Goal: Task Accomplishment & Management: Use online tool/utility

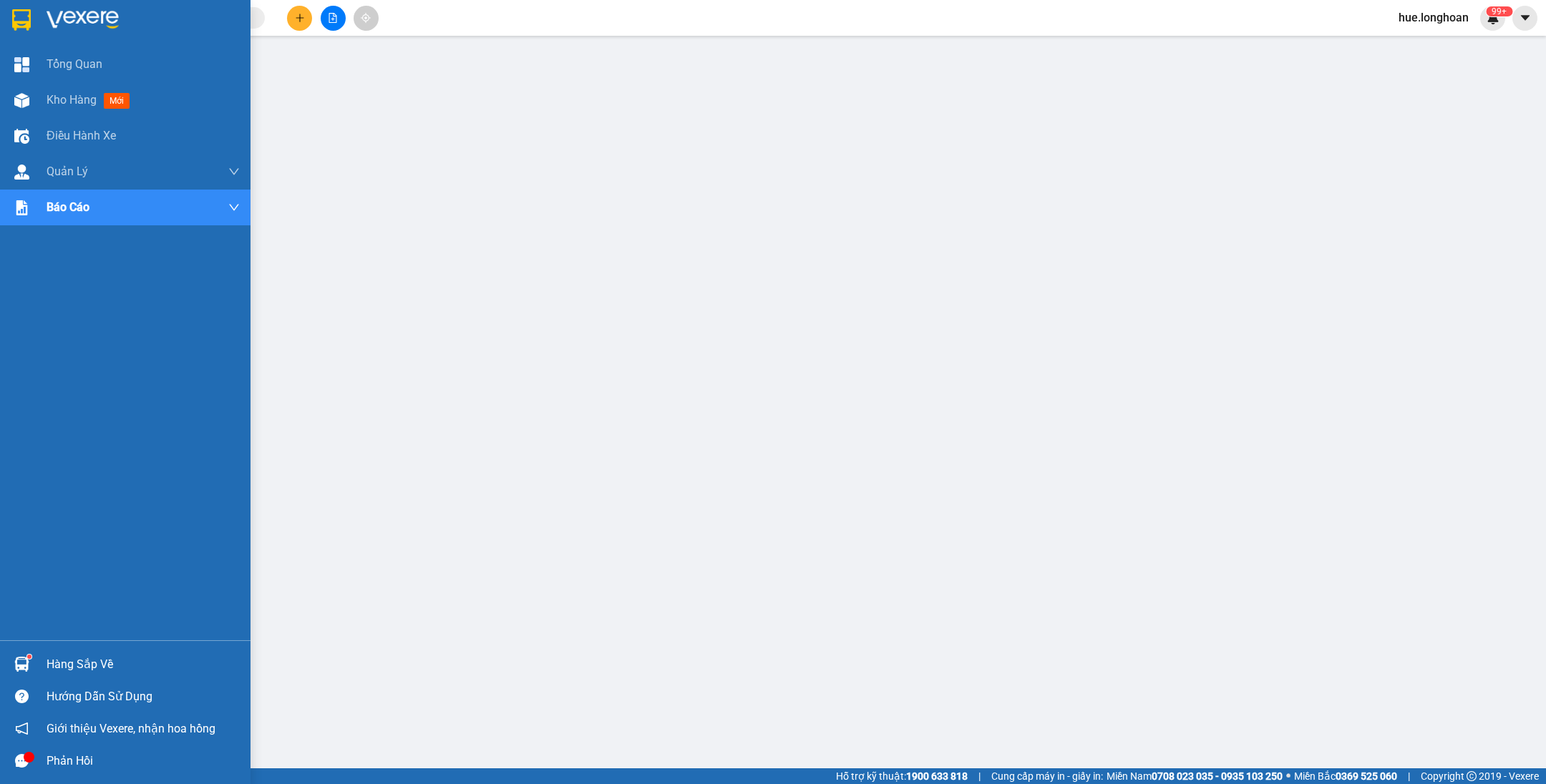
click at [35, 4] on div at bounding box center [125, 23] width 250 height 46
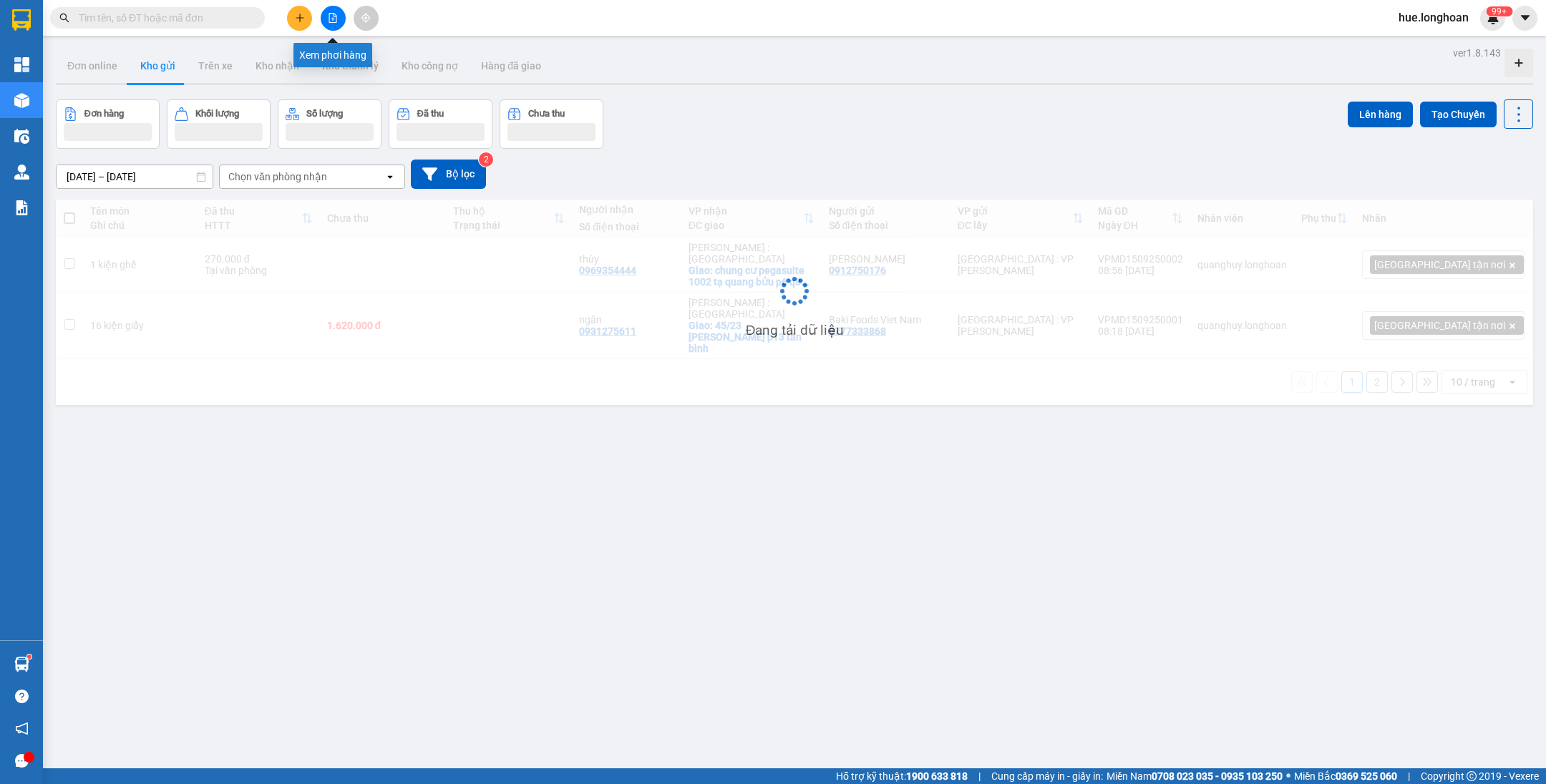
click at [329, 21] on icon "file-add" at bounding box center [333, 17] width 8 height 10
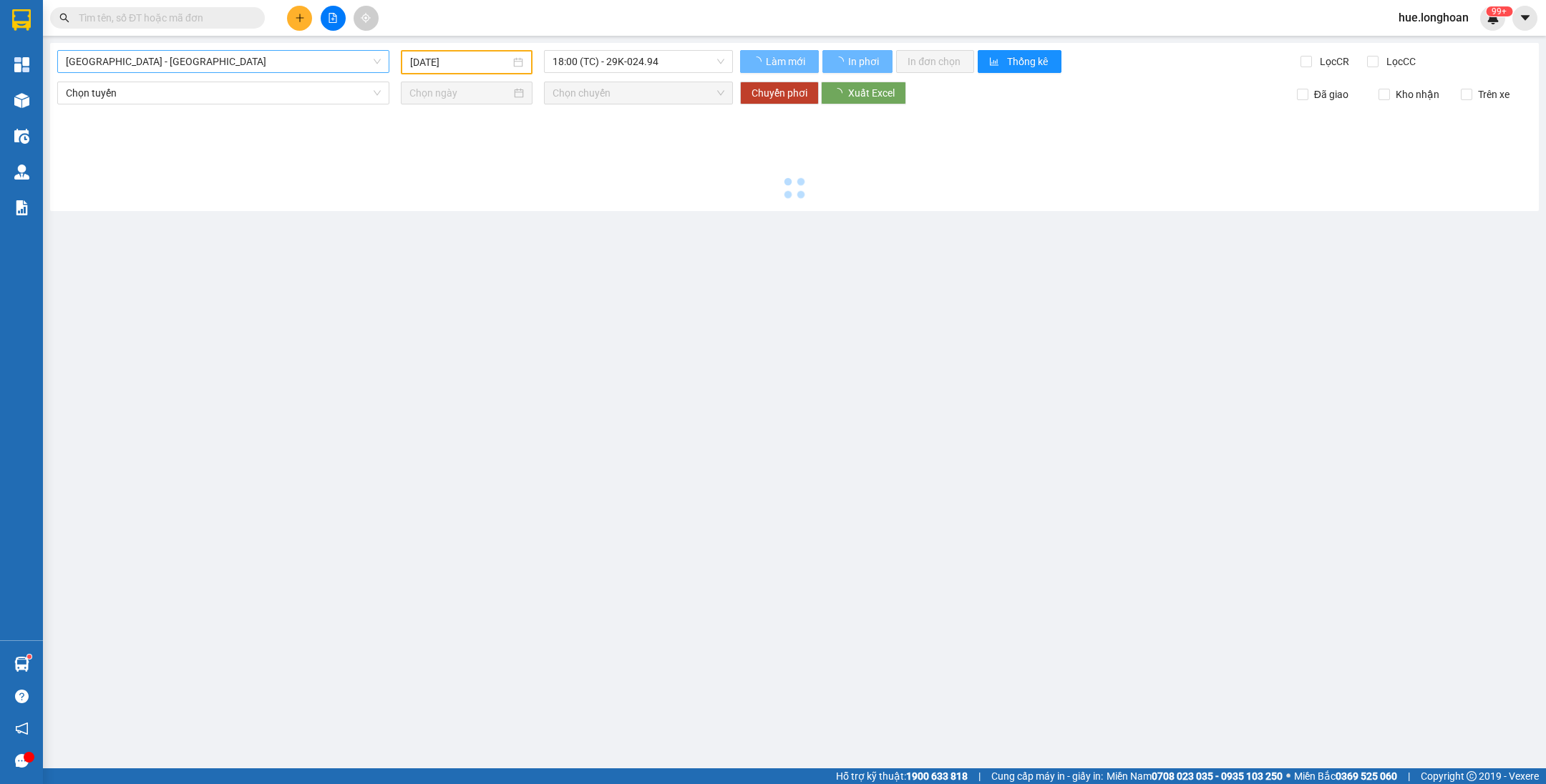
type input "[DATE]"
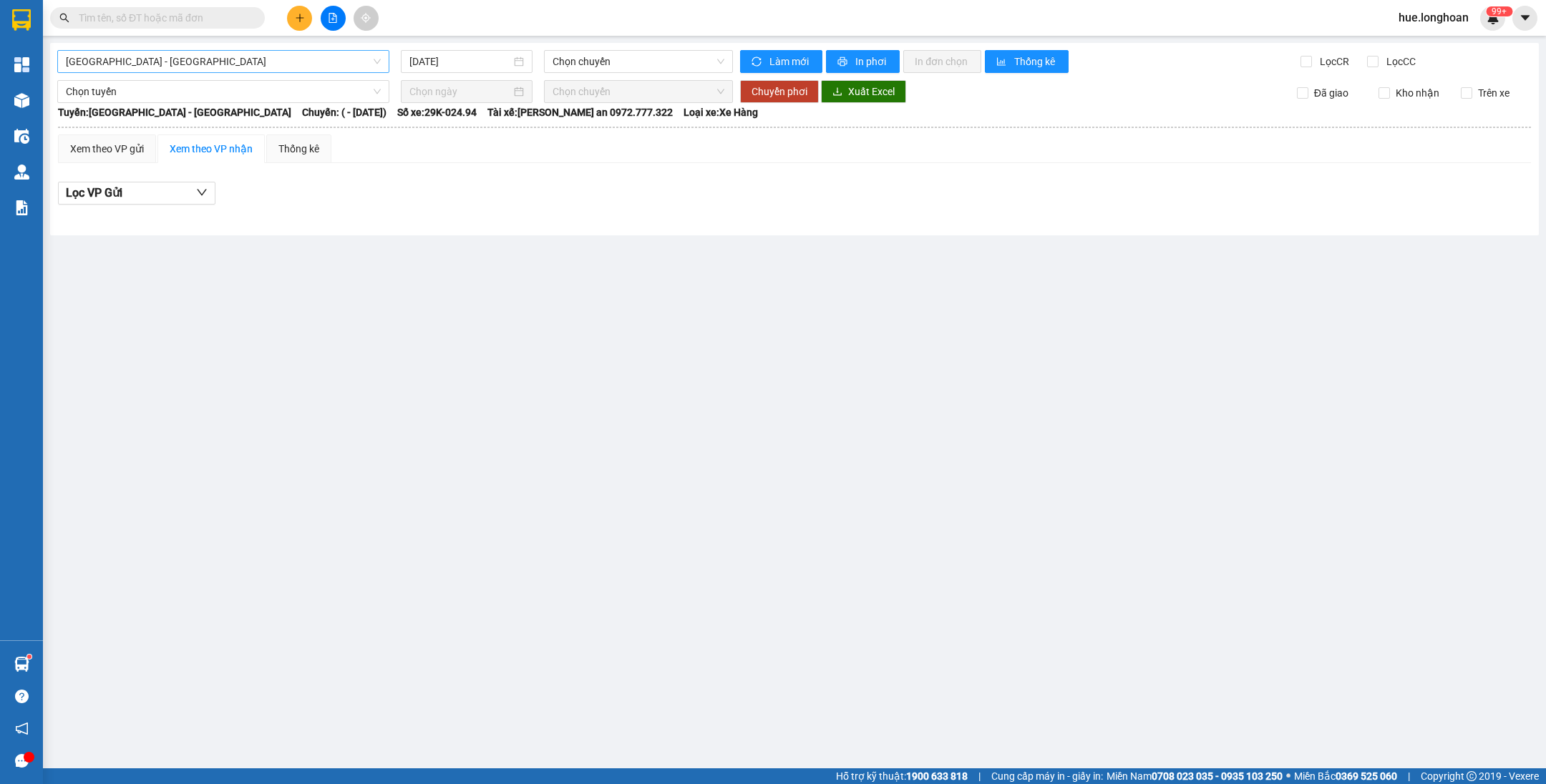
click at [230, 51] on span "[GEOGRAPHIC_DATA] - [GEOGRAPHIC_DATA]" at bounding box center [223, 62] width 315 height 21
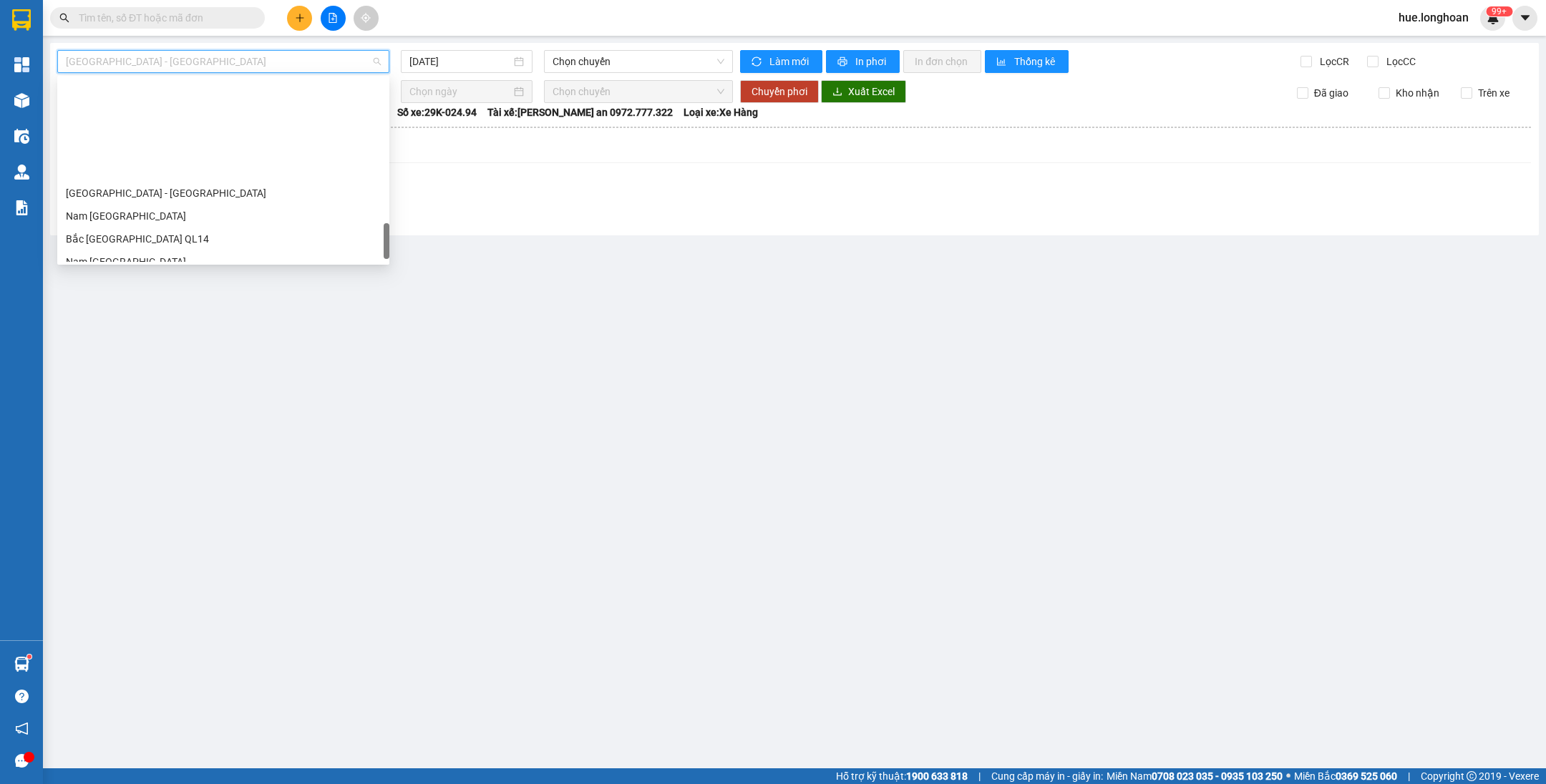
scroll to position [966, 0]
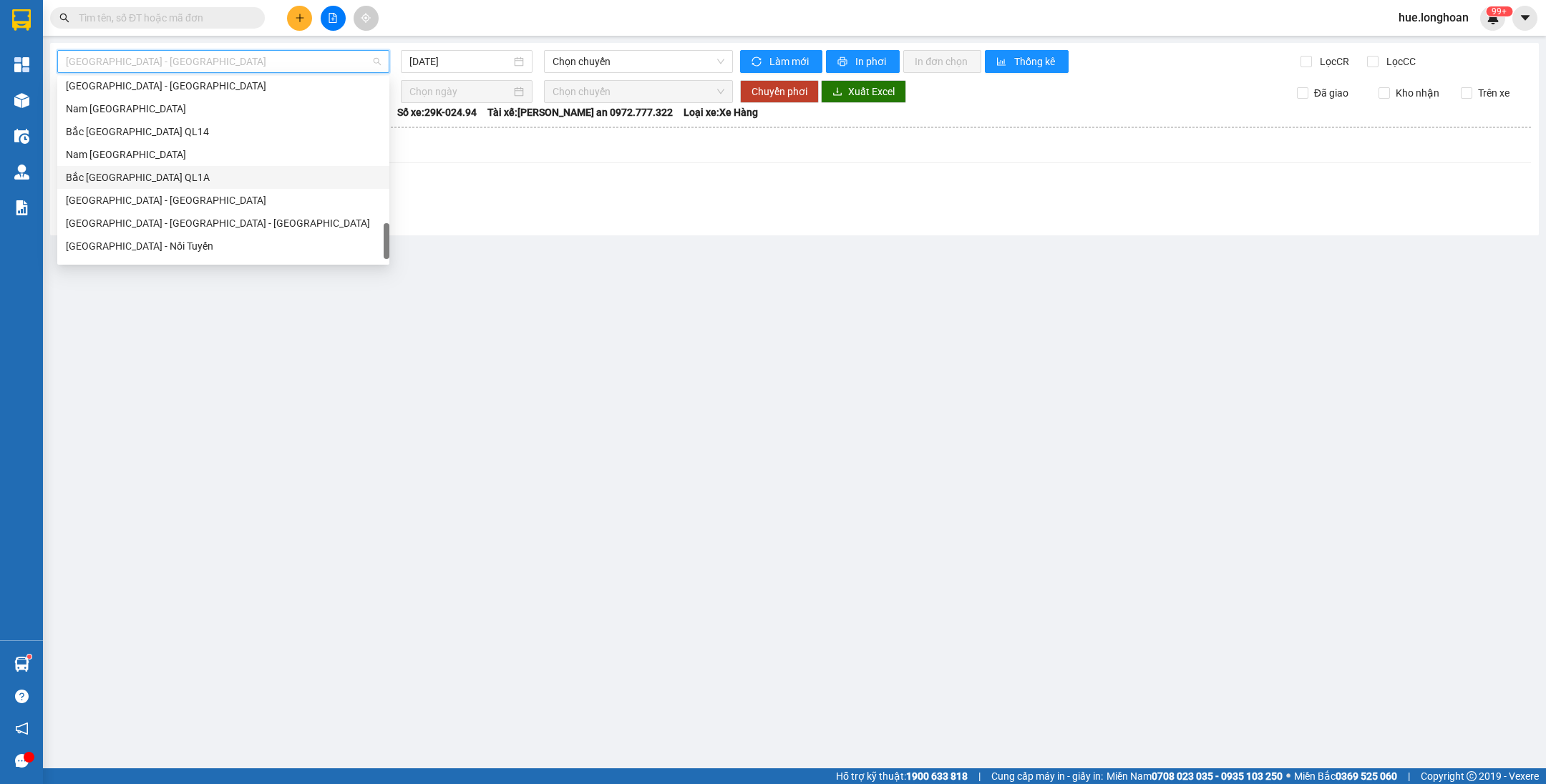
click at [176, 174] on div "Bắc [GEOGRAPHIC_DATA] QL1A" at bounding box center [223, 177] width 315 height 15
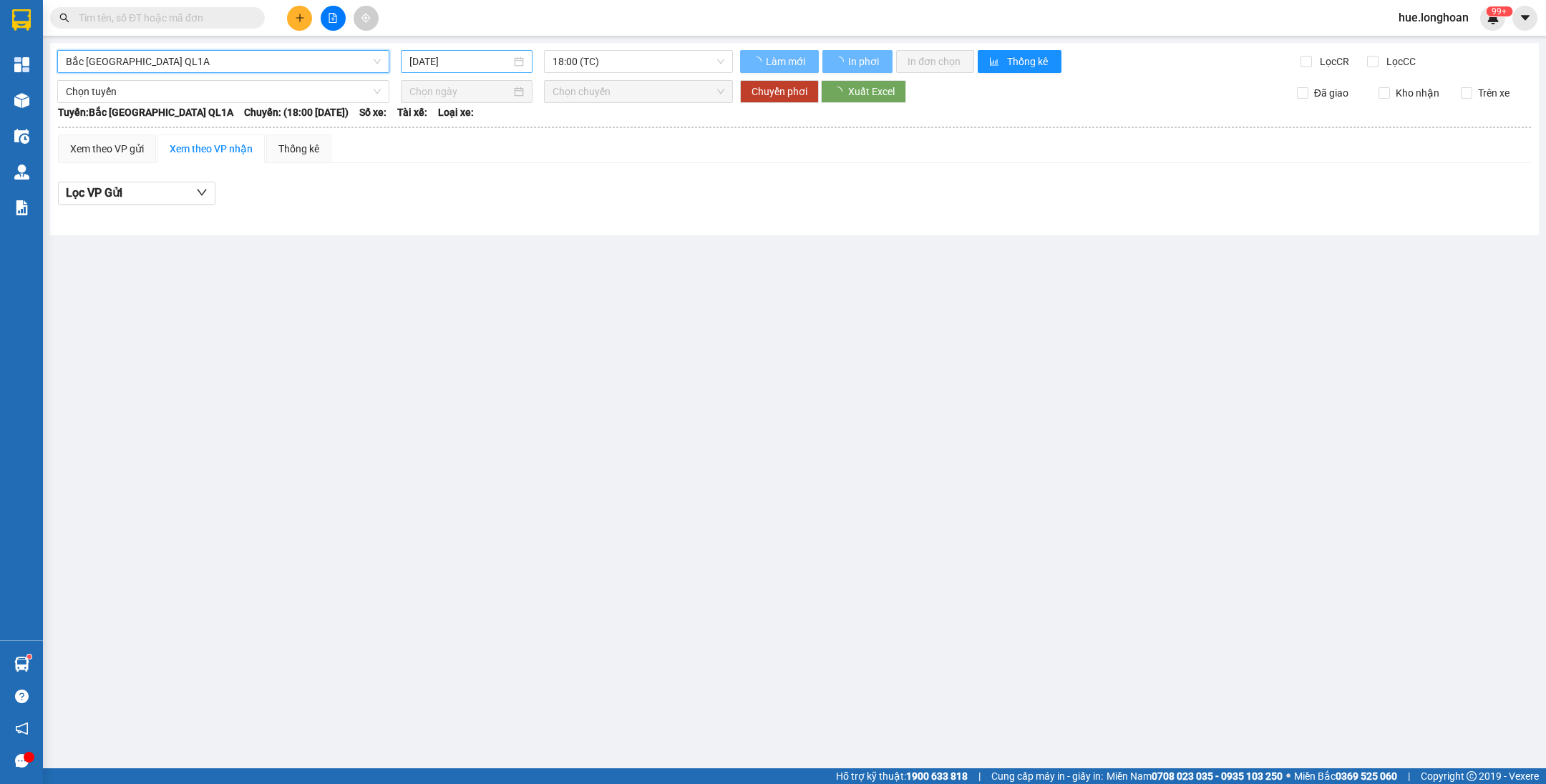
click at [430, 58] on input "[DATE]" at bounding box center [459, 62] width 101 height 15
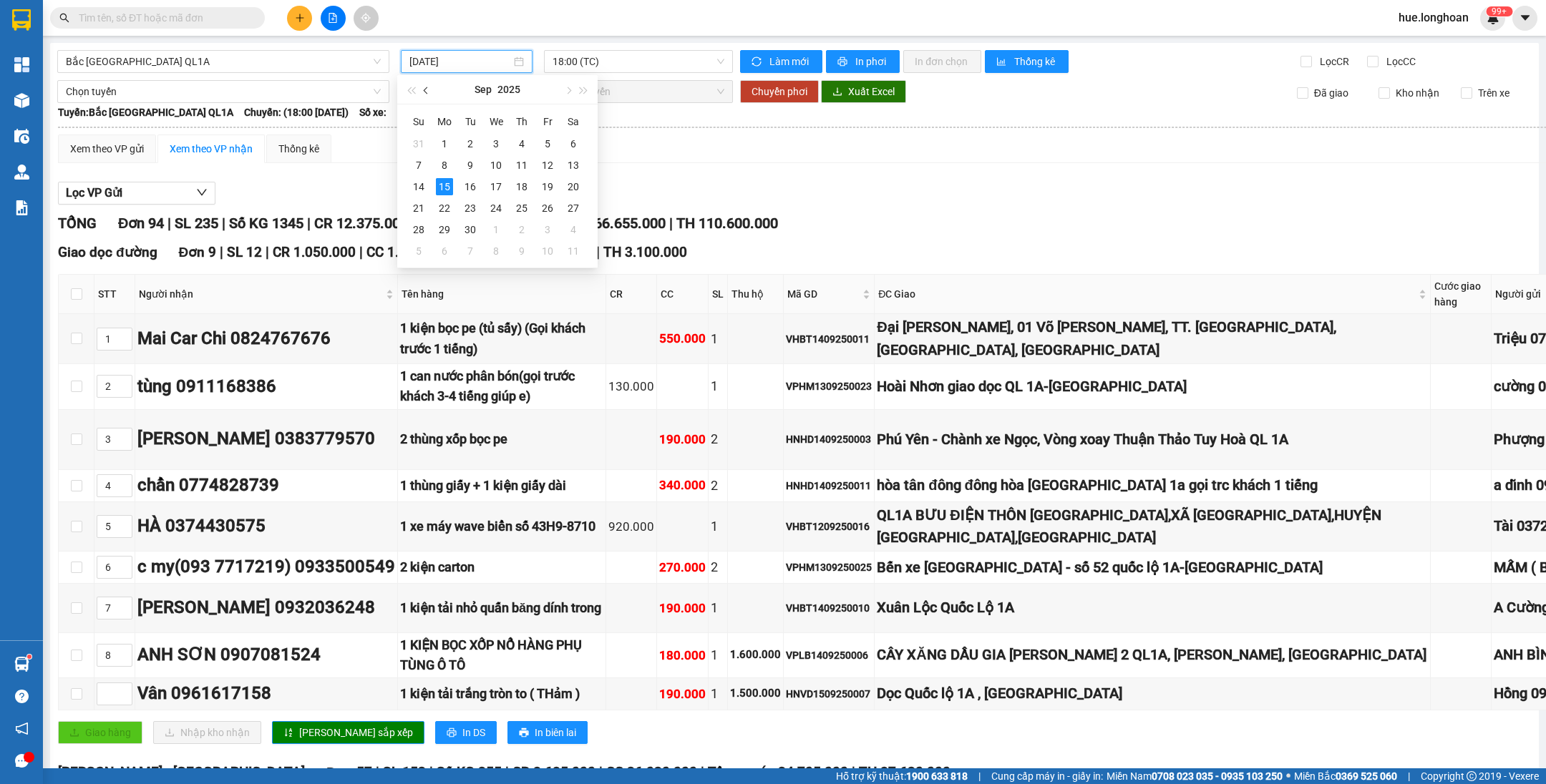
click at [425, 93] on button "button" at bounding box center [427, 90] width 15 height 29
click at [524, 230] on div "31" at bounding box center [522, 230] width 17 height 17
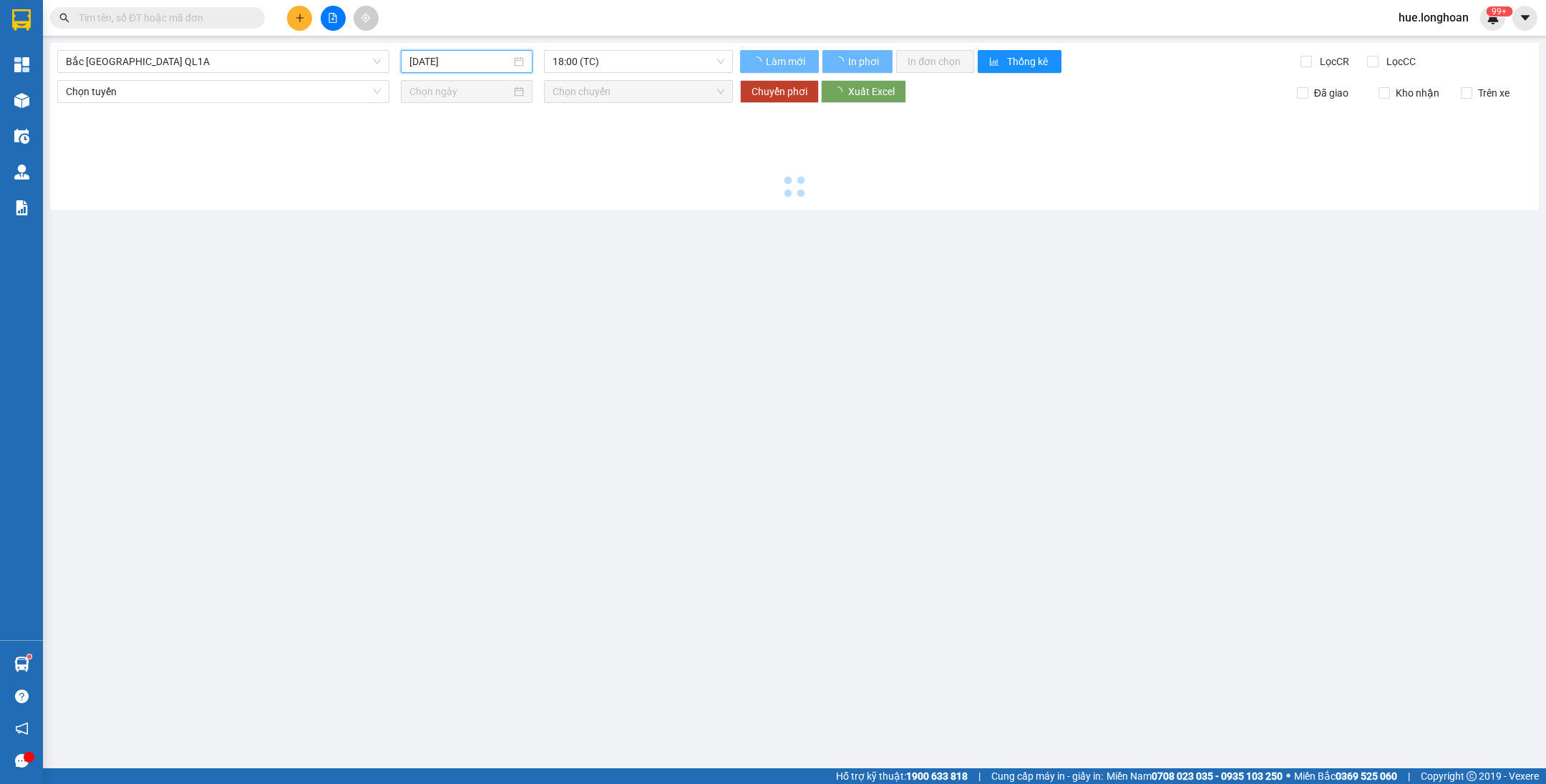
type input "[DATE]"
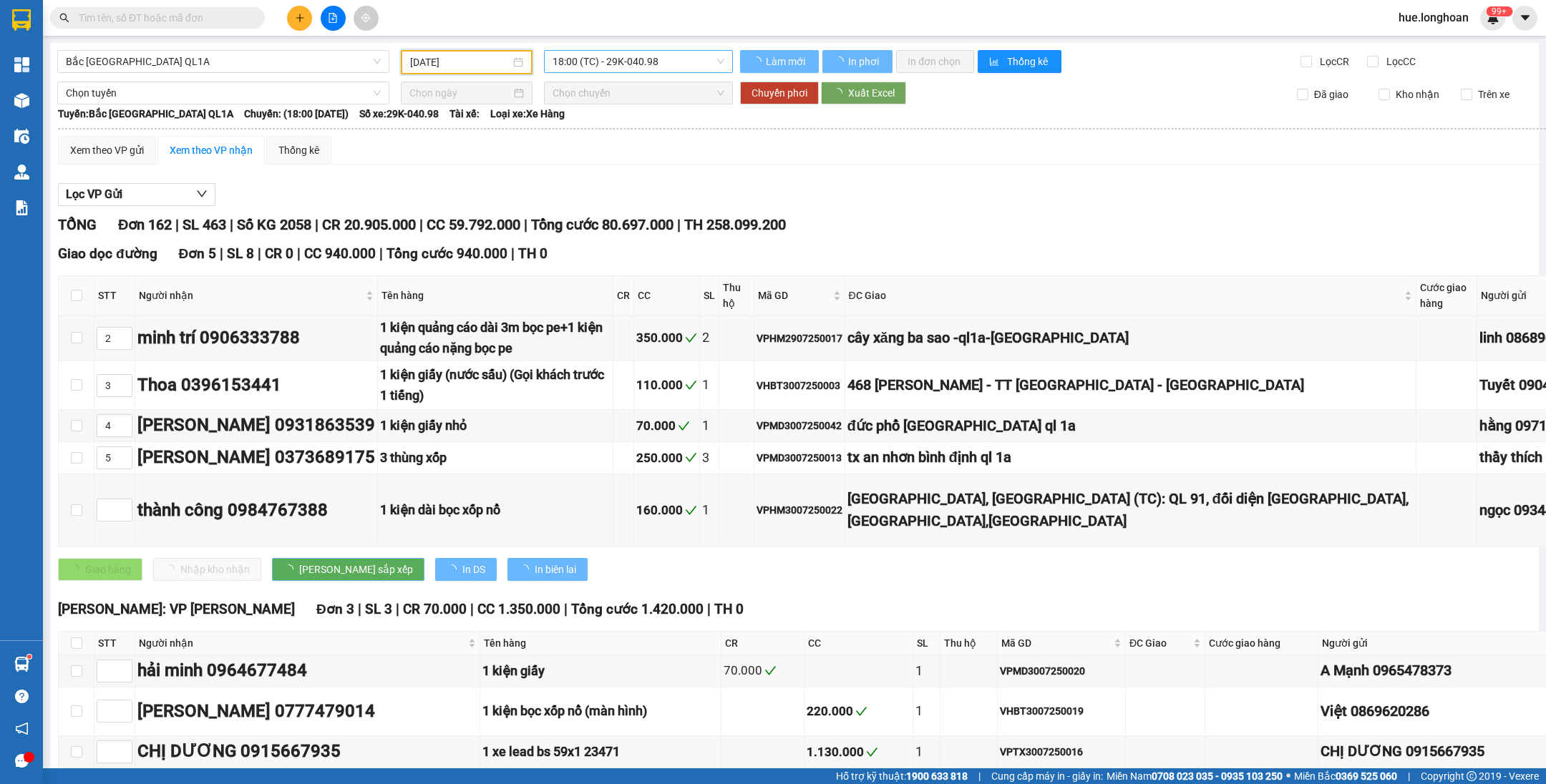
click at [667, 58] on span "18:00 (TC) - 29K-040.98" at bounding box center [639, 62] width 171 height 21
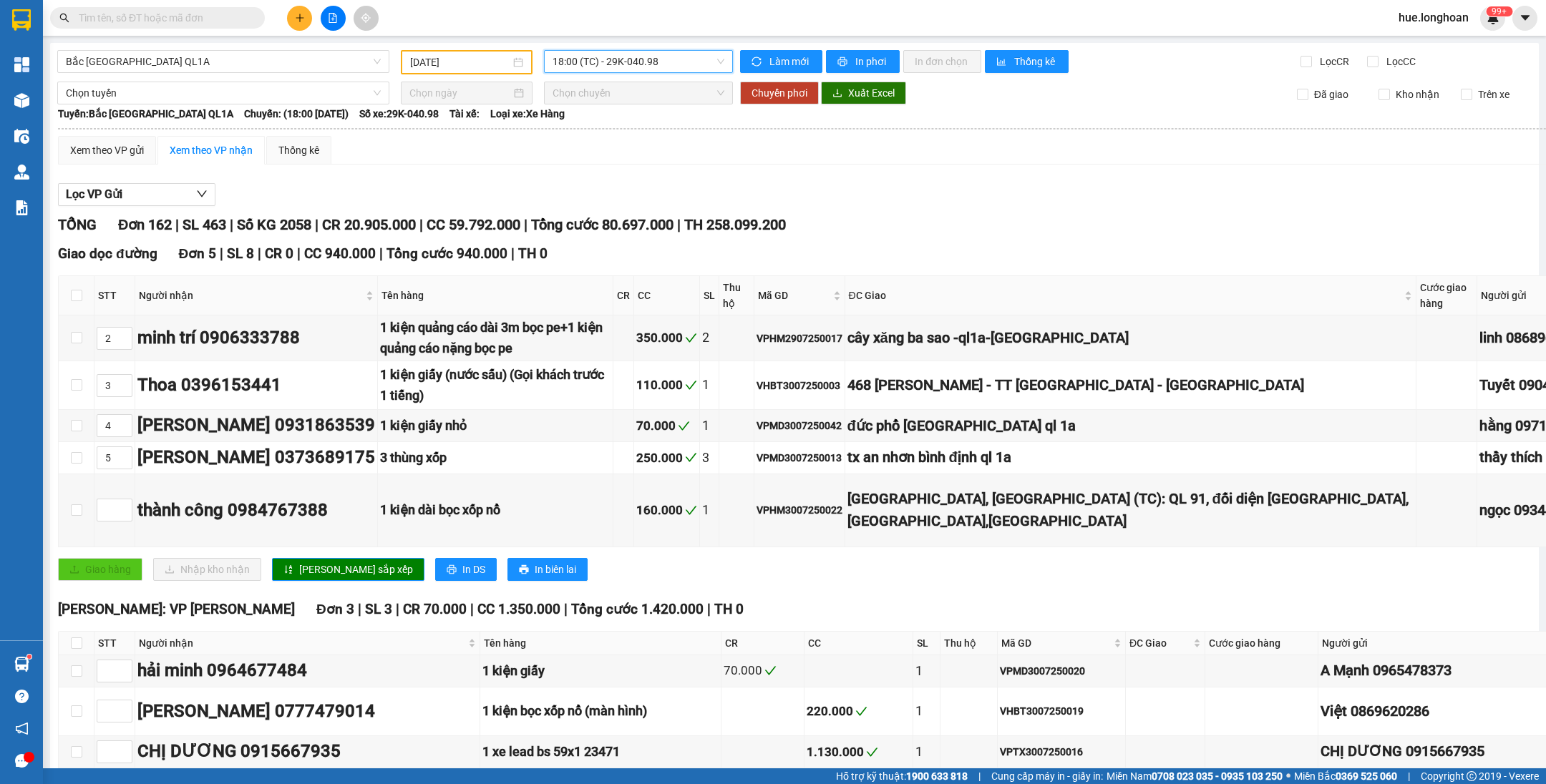
click at [428, 51] on div "[DATE]" at bounding box center [466, 62] width 132 height 24
click at [343, 71] on span "Bắc [GEOGRAPHIC_DATA] QL1A" at bounding box center [223, 62] width 315 height 21
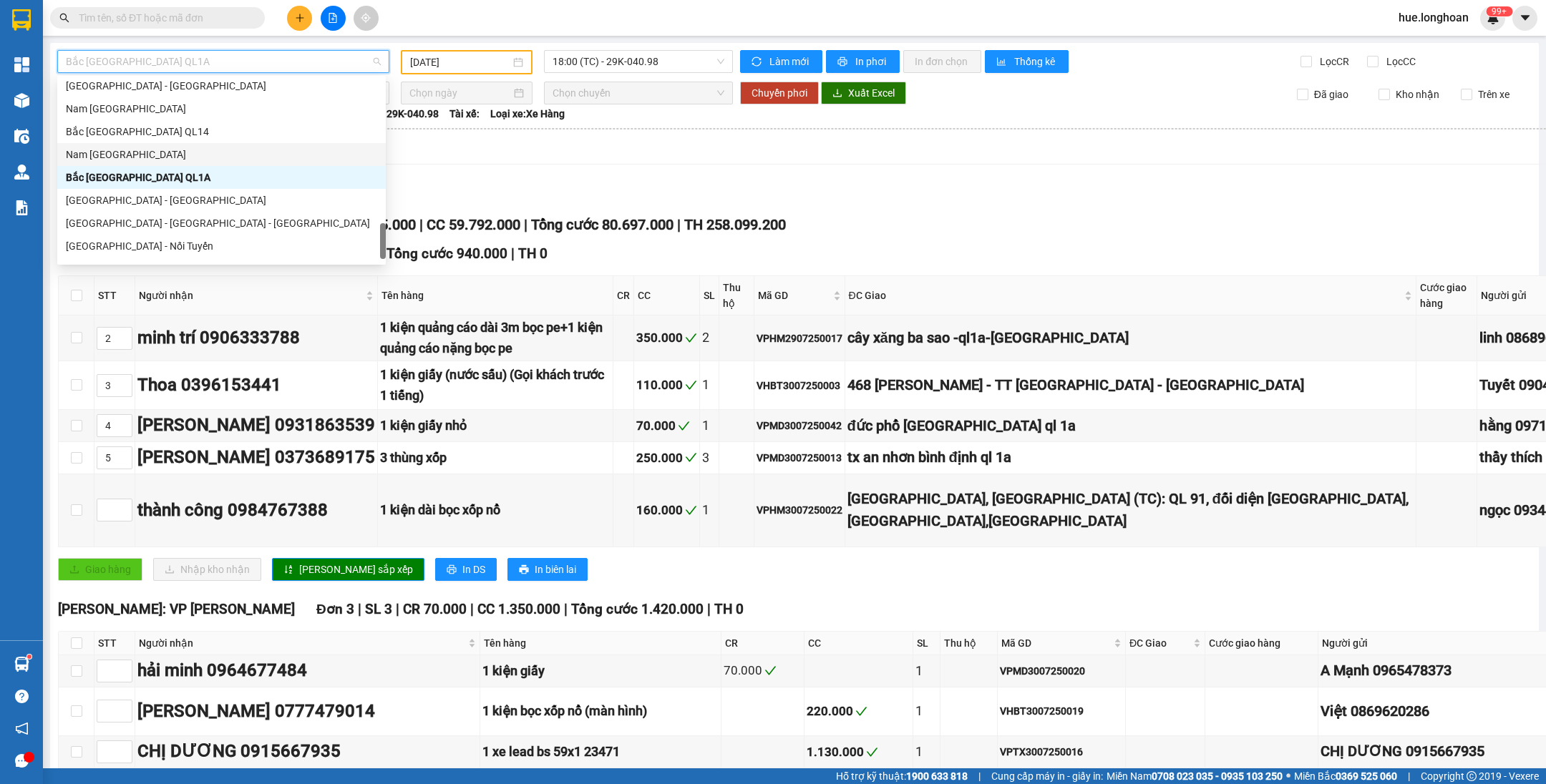
click at [206, 160] on div "Nam [GEOGRAPHIC_DATA]" at bounding box center [221, 154] width 311 height 15
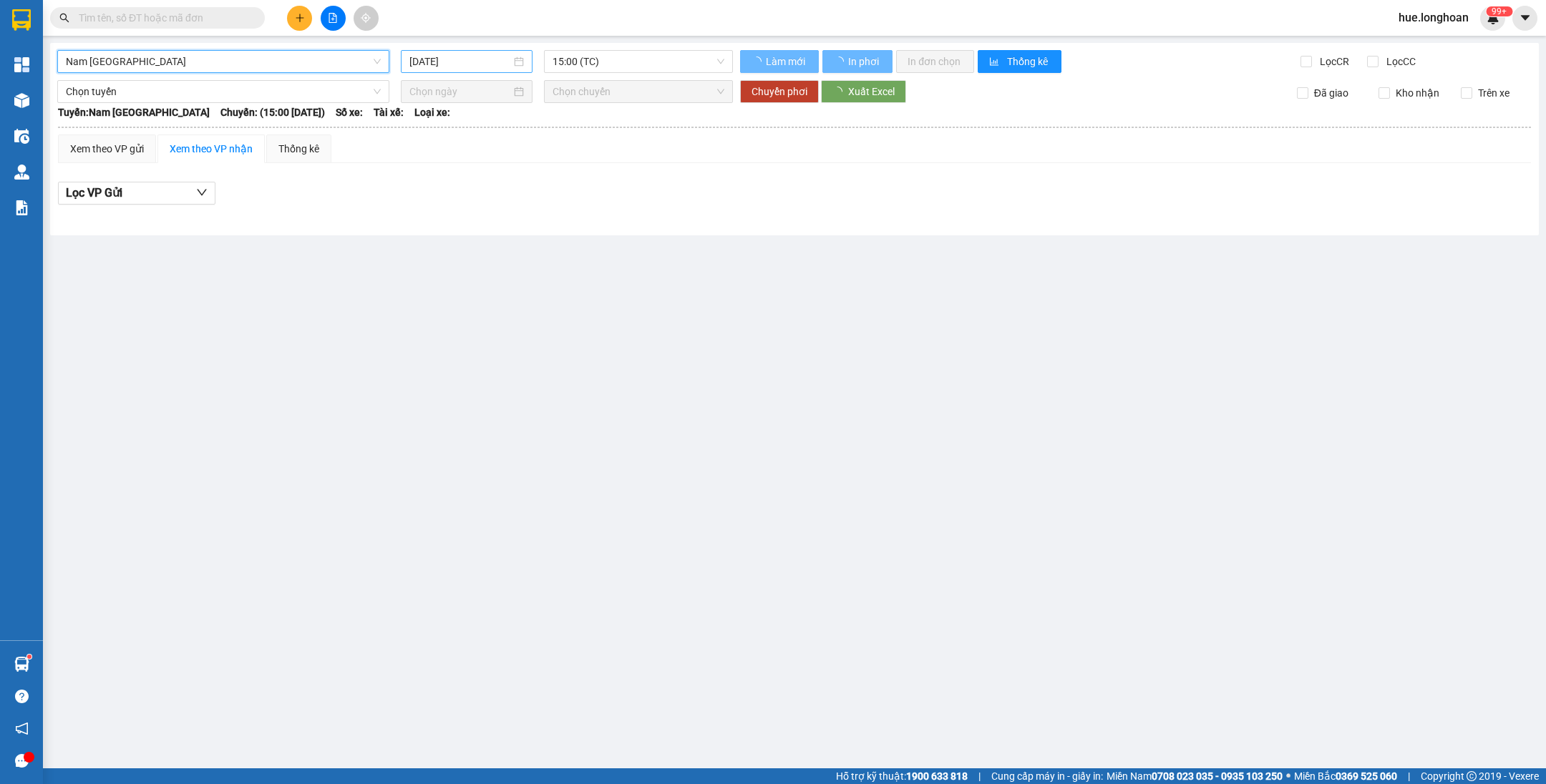
click at [448, 63] on input "[DATE]" at bounding box center [459, 62] width 101 height 15
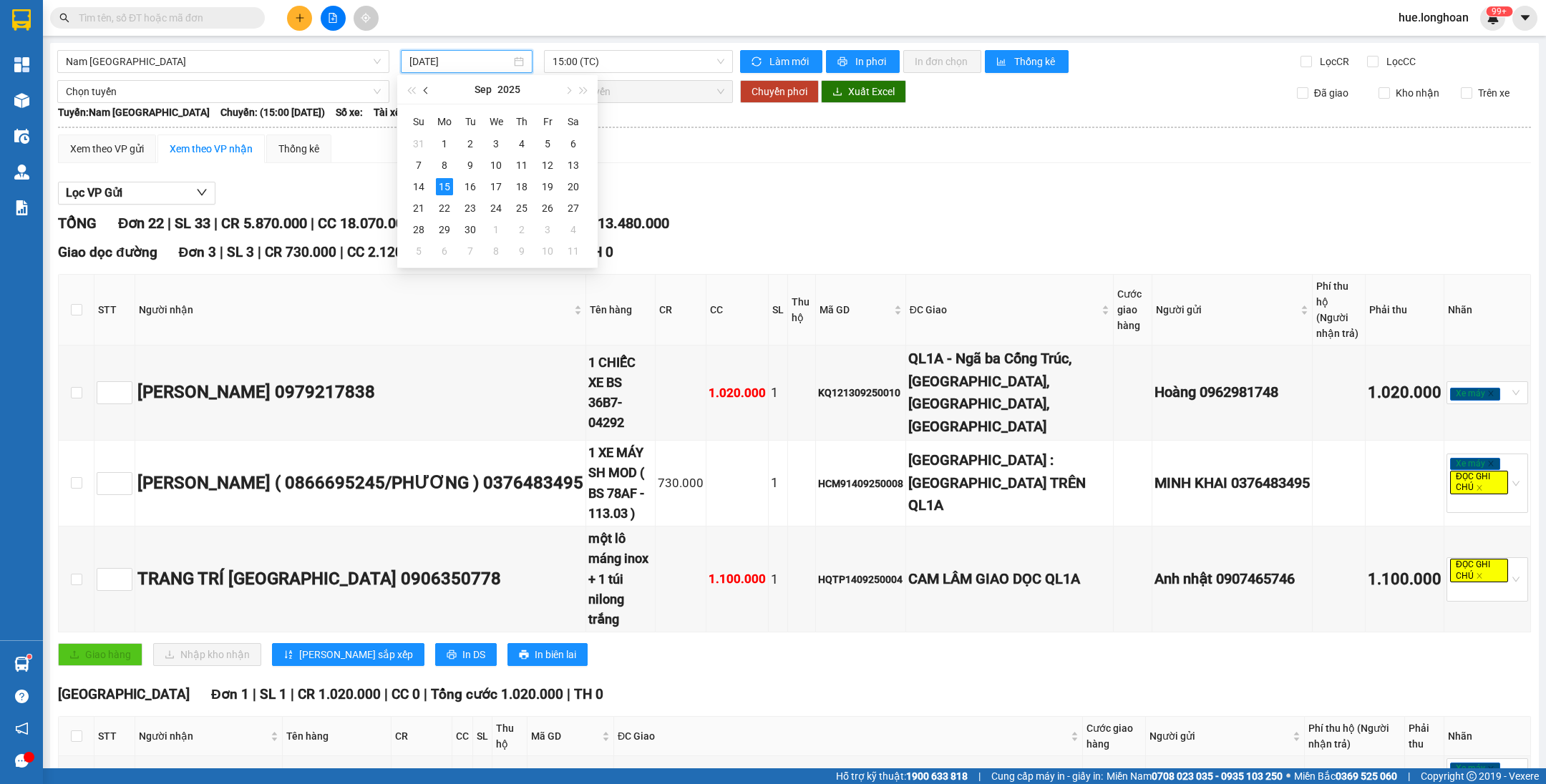
click at [425, 93] on button "button" at bounding box center [427, 90] width 15 height 29
click at [517, 232] on div "31" at bounding box center [522, 230] width 17 height 17
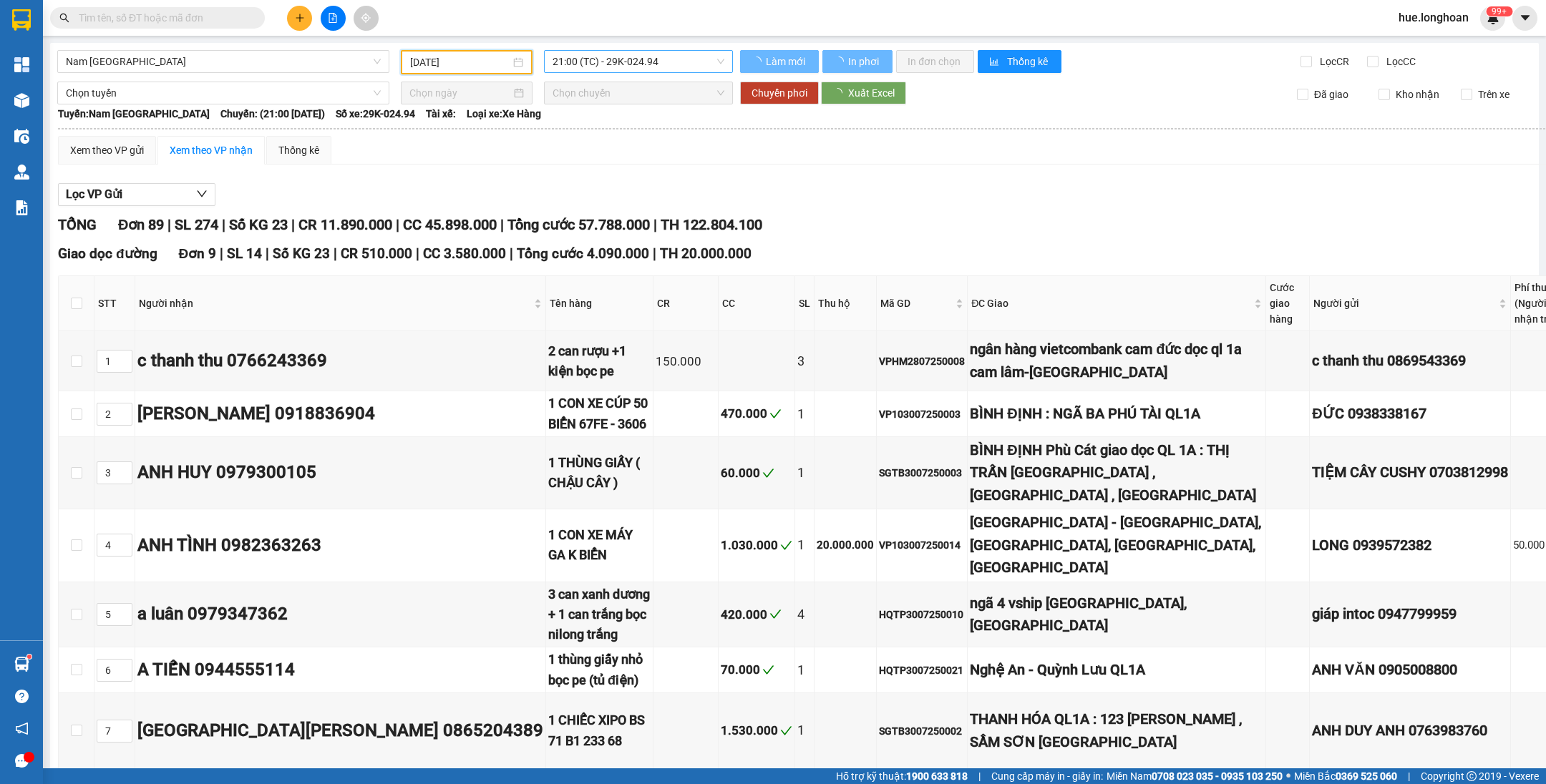
click at [684, 68] on span "21:00 (TC) - 29K-024.94" at bounding box center [639, 62] width 171 height 21
click at [633, 63] on span "21:00 (TC) - 29K-024.94" at bounding box center [639, 62] width 171 height 21
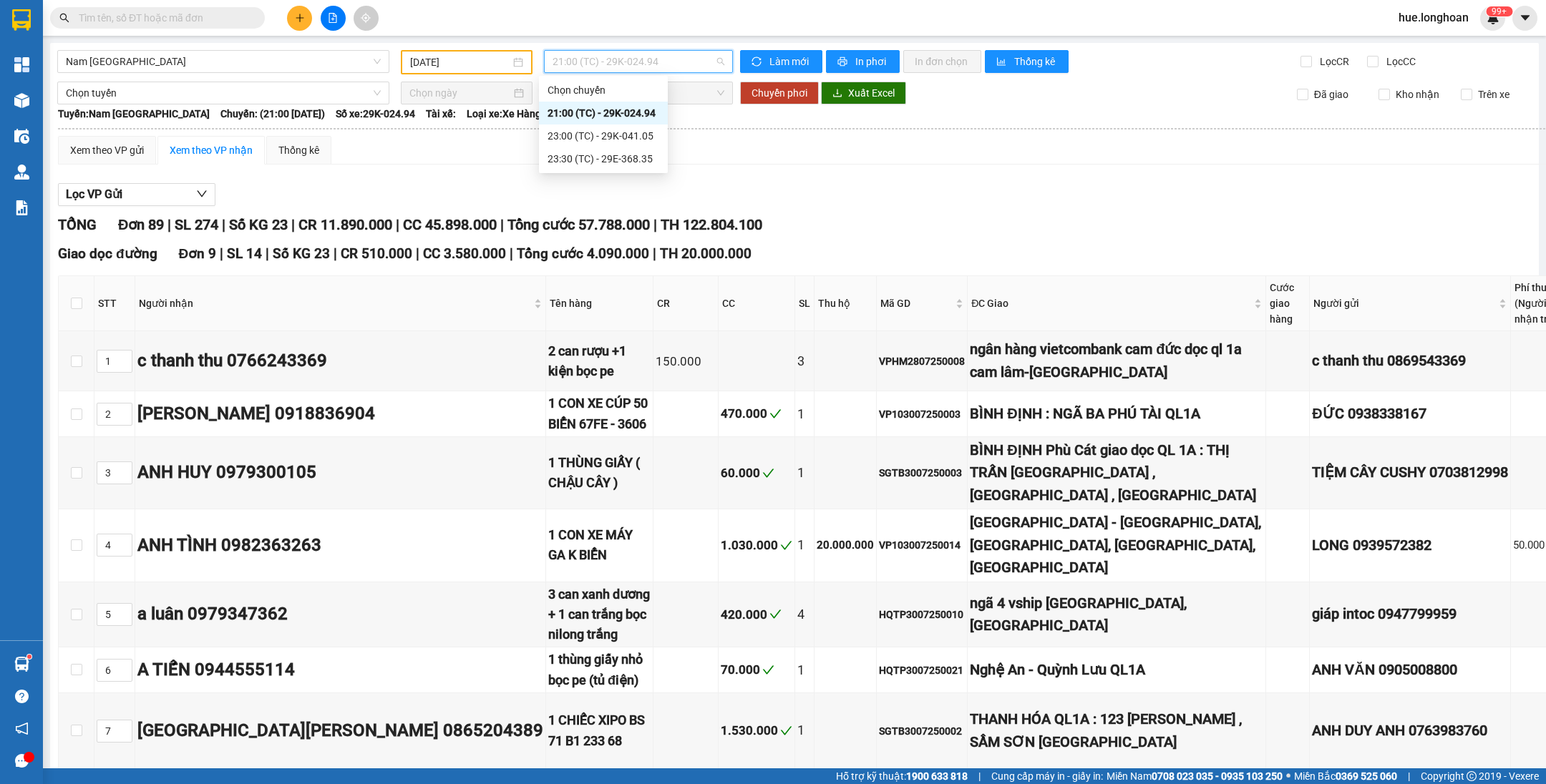
click at [485, 65] on input "[DATE]" at bounding box center [460, 62] width 100 height 15
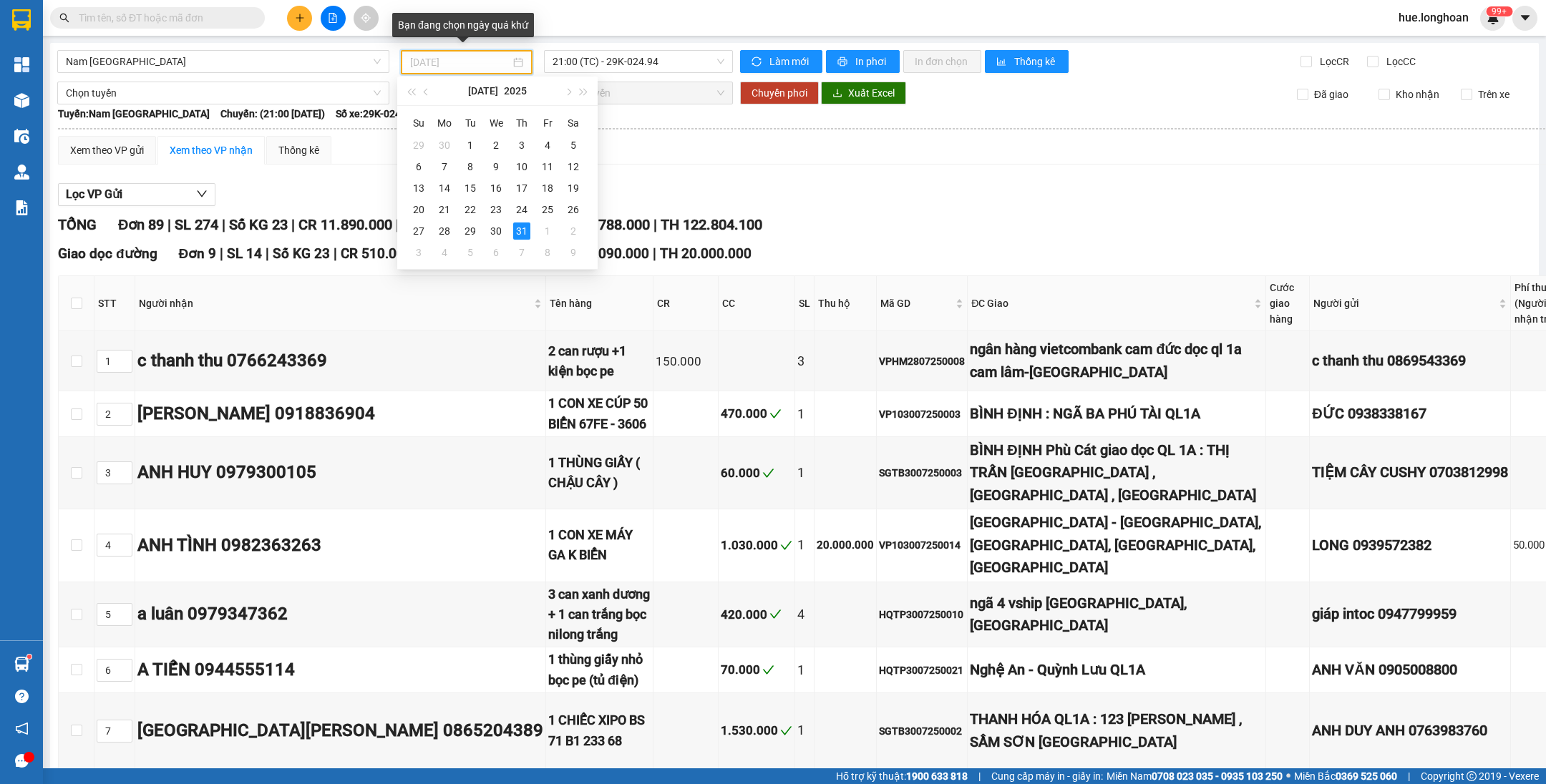
type input "[DATE]"
click at [312, 60] on span "Nam [GEOGRAPHIC_DATA]" at bounding box center [223, 62] width 315 height 21
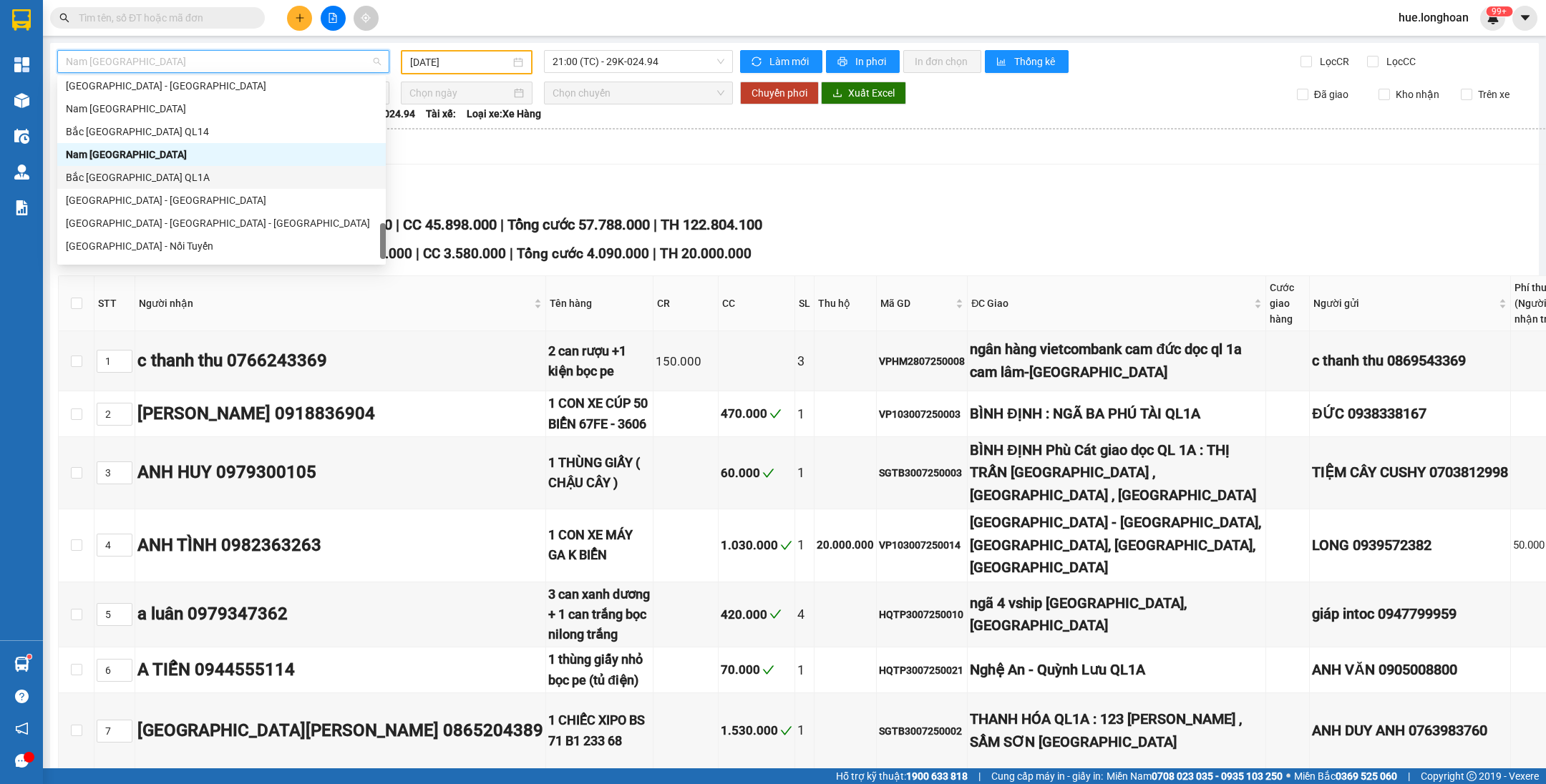
click at [141, 184] on div "Bắc [GEOGRAPHIC_DATA] QL1A" at bounding box center [221, 177] width 311 height 15
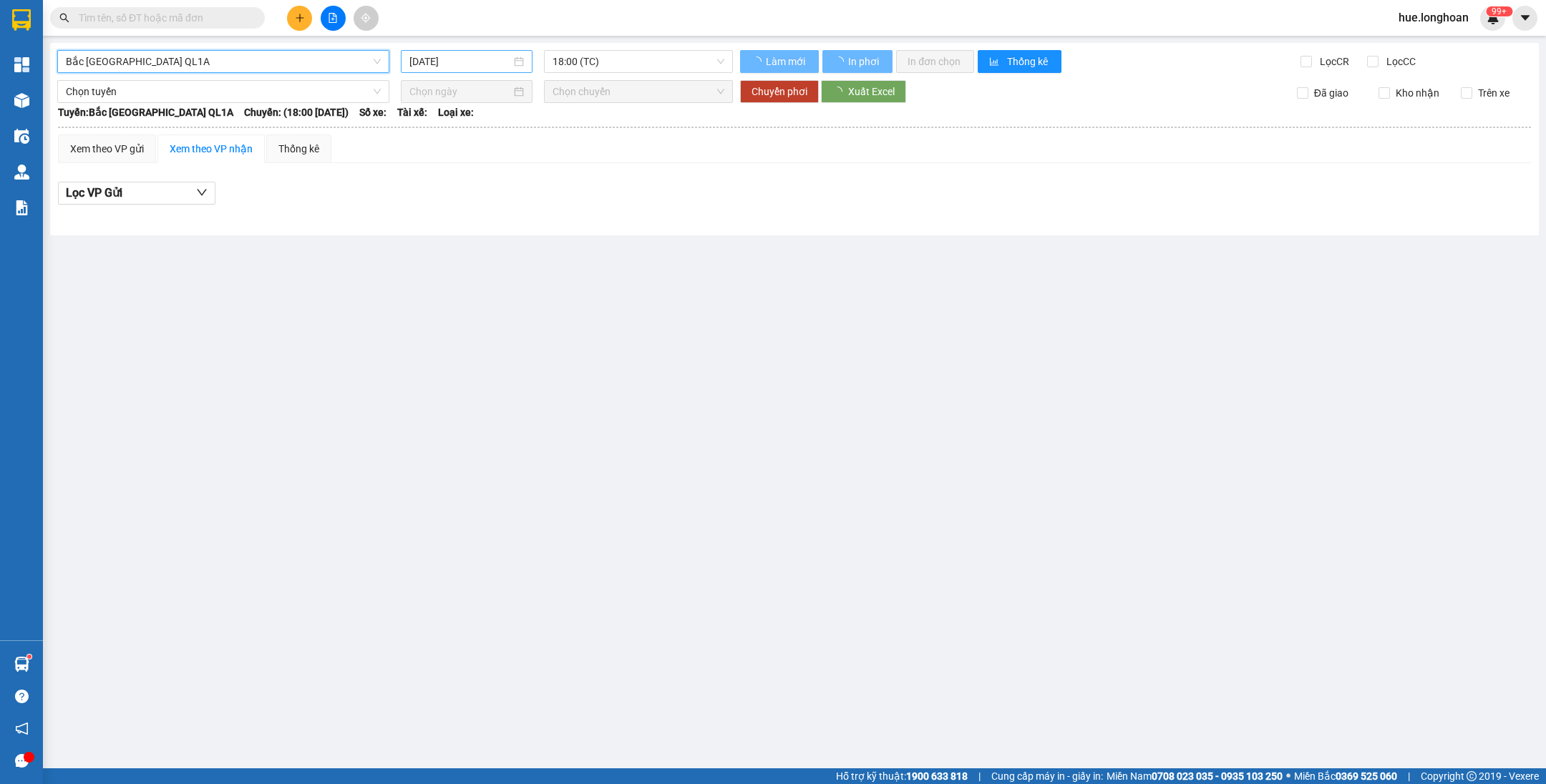
click at [479, 60] on input "[DATE]" at bounding box center [459, 62] width 101 height 15
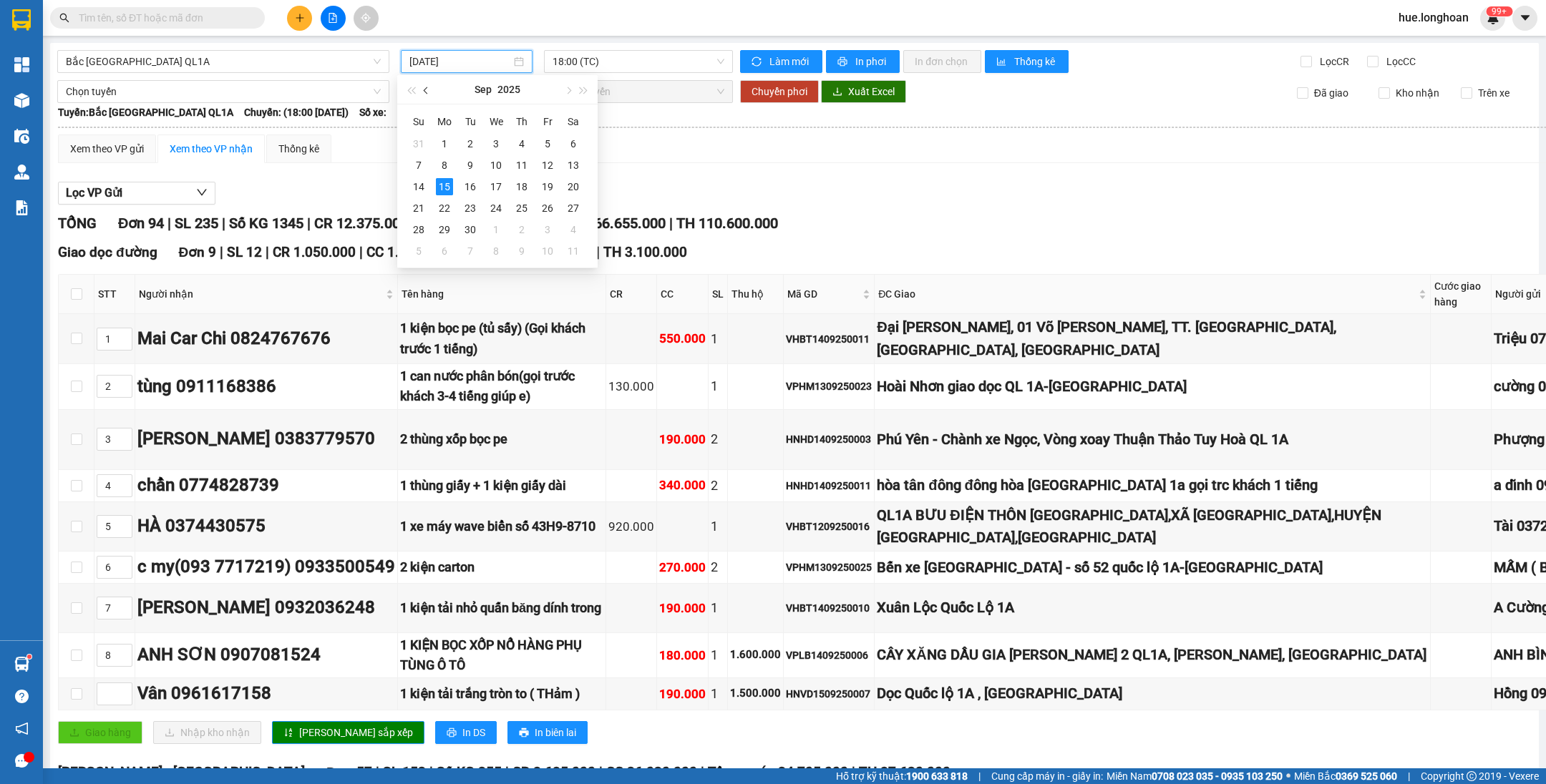
click at [427, 85] on button "button" at bounding box center [427, 90] width 15 height 29
click at [425, 88] on button "button" at bounding box center [427, 90] width 15 height 29
click at [526, 225] on div "31" at bounding box center [522, 230] width 17 height 17
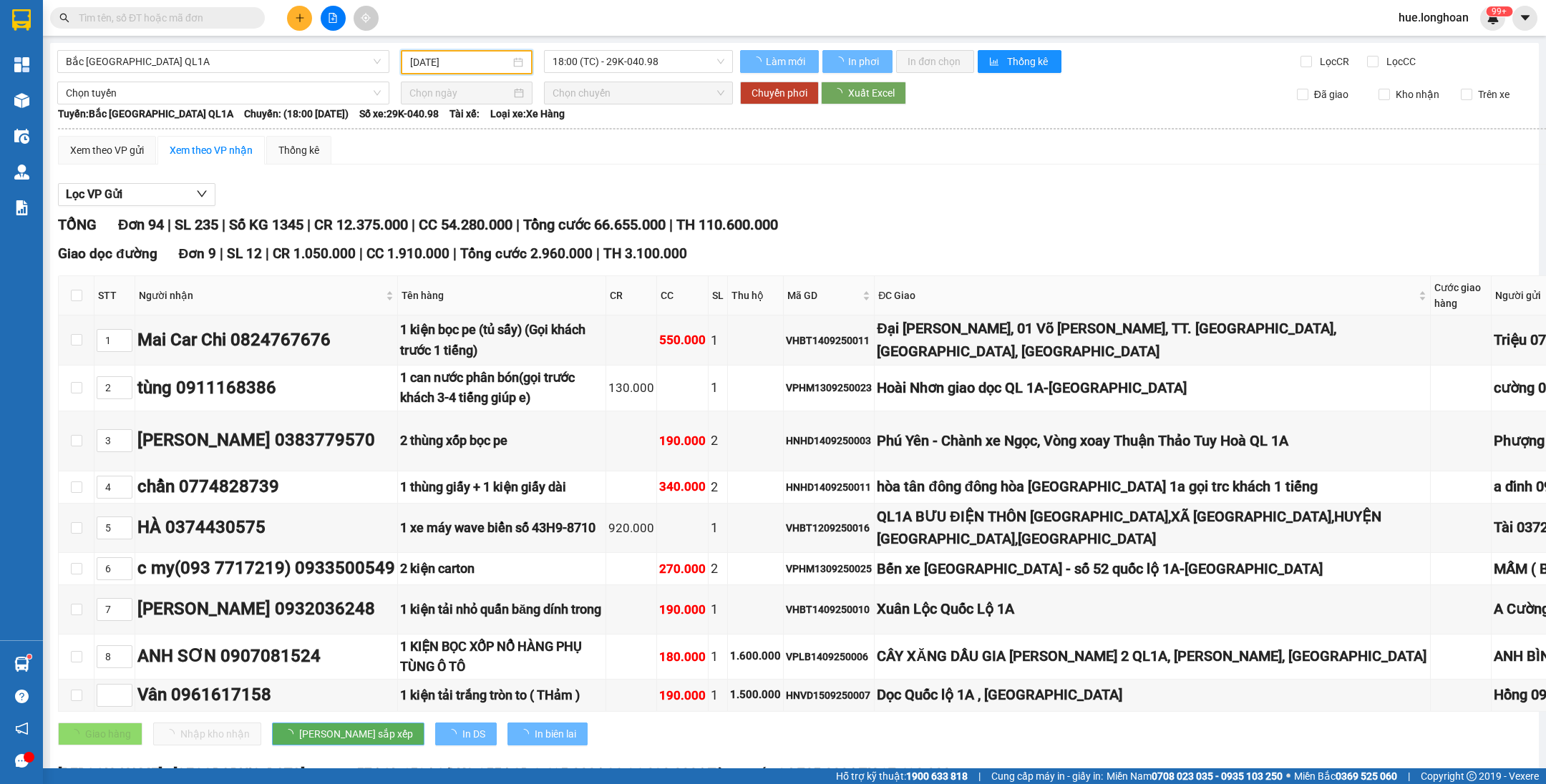
type input "[DATE]"
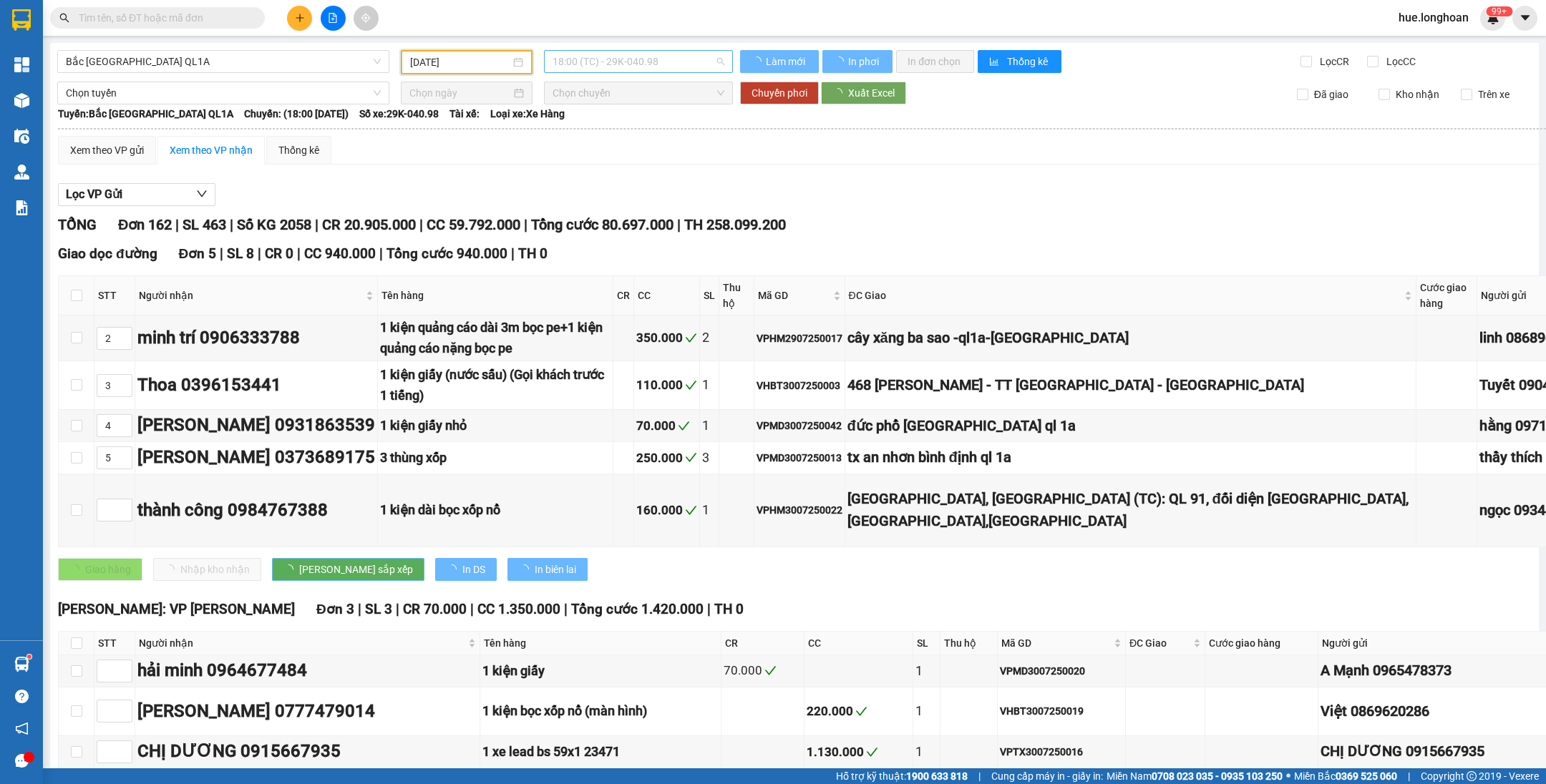
click at [641, 60] on span "18:00 (TC) - 29K-040.98" at bounding box center [639, 62] width 171 height 21
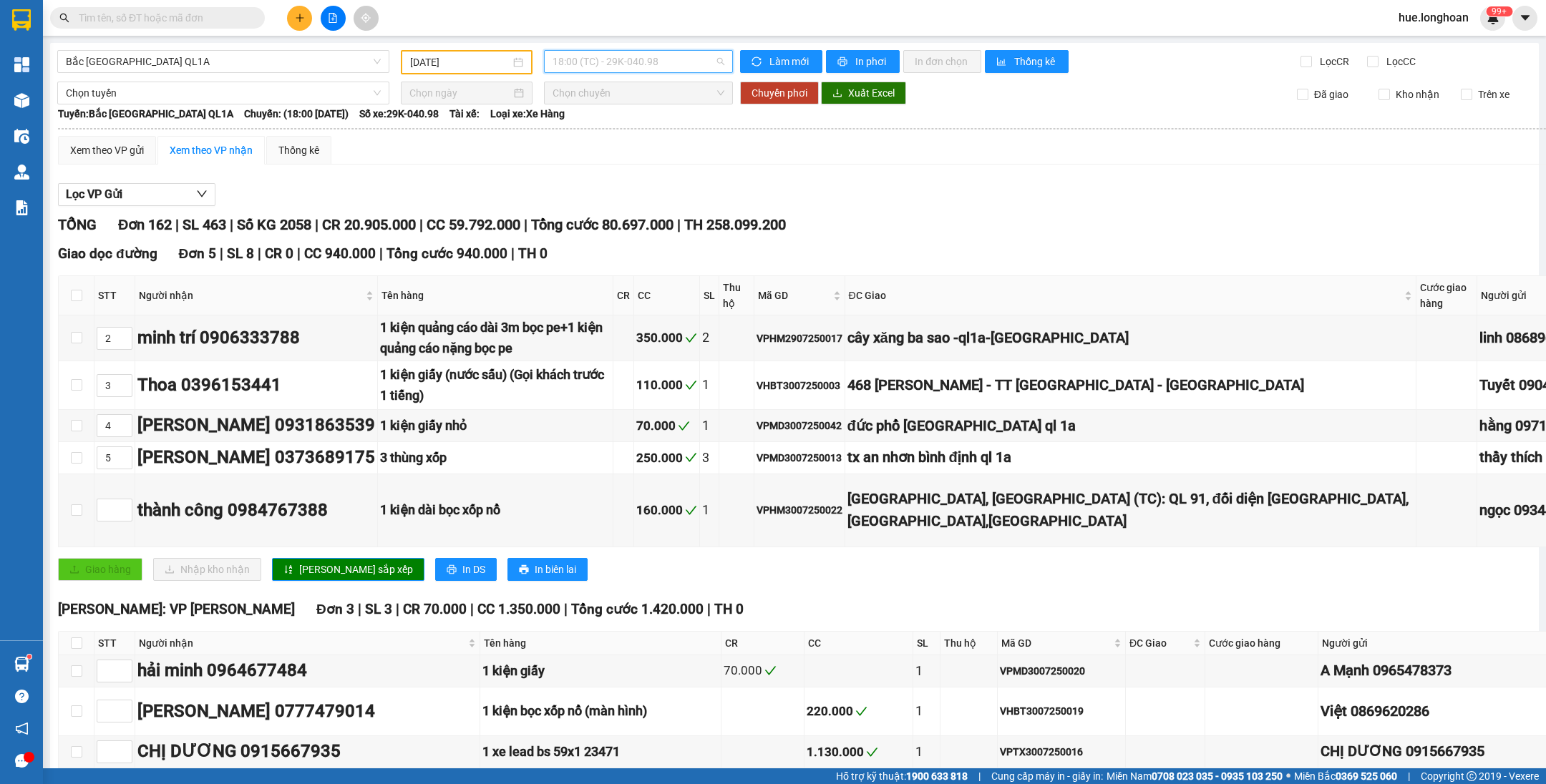
click at [587, 71] on span "18:00 (TC) - 29K-040.98" at bounding box center [639, 62] width 171 height 21
click at [337, 60] on span "Bắc [GEOGRAPHIC_DATA] QL1A" at bounding box center [223, 62] width 315 height 21
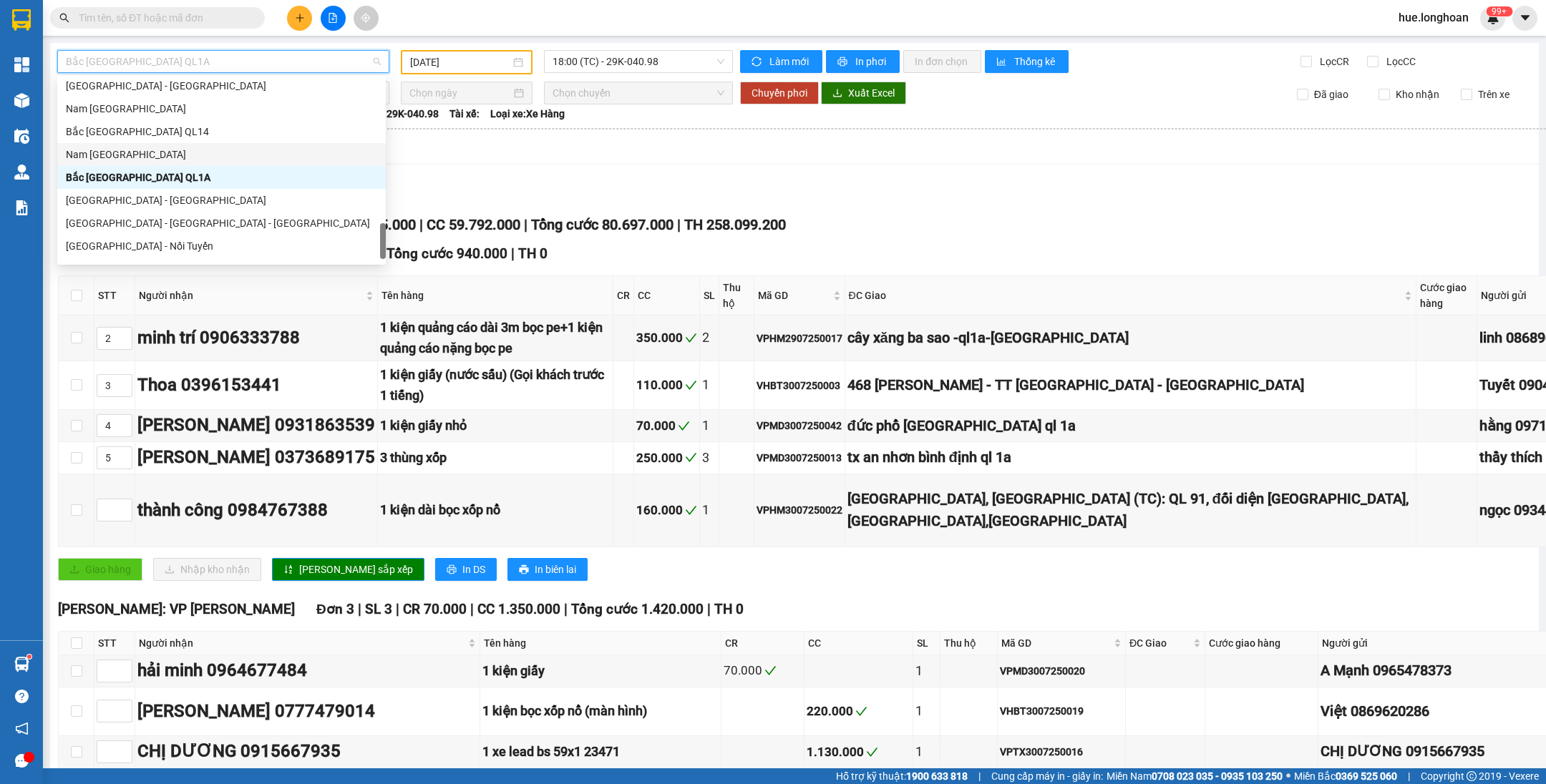
click at [116, 159] on div "Nam [GEOGRAPHIC_DATA]" at bounding box center [221, 154] width 311 height 15
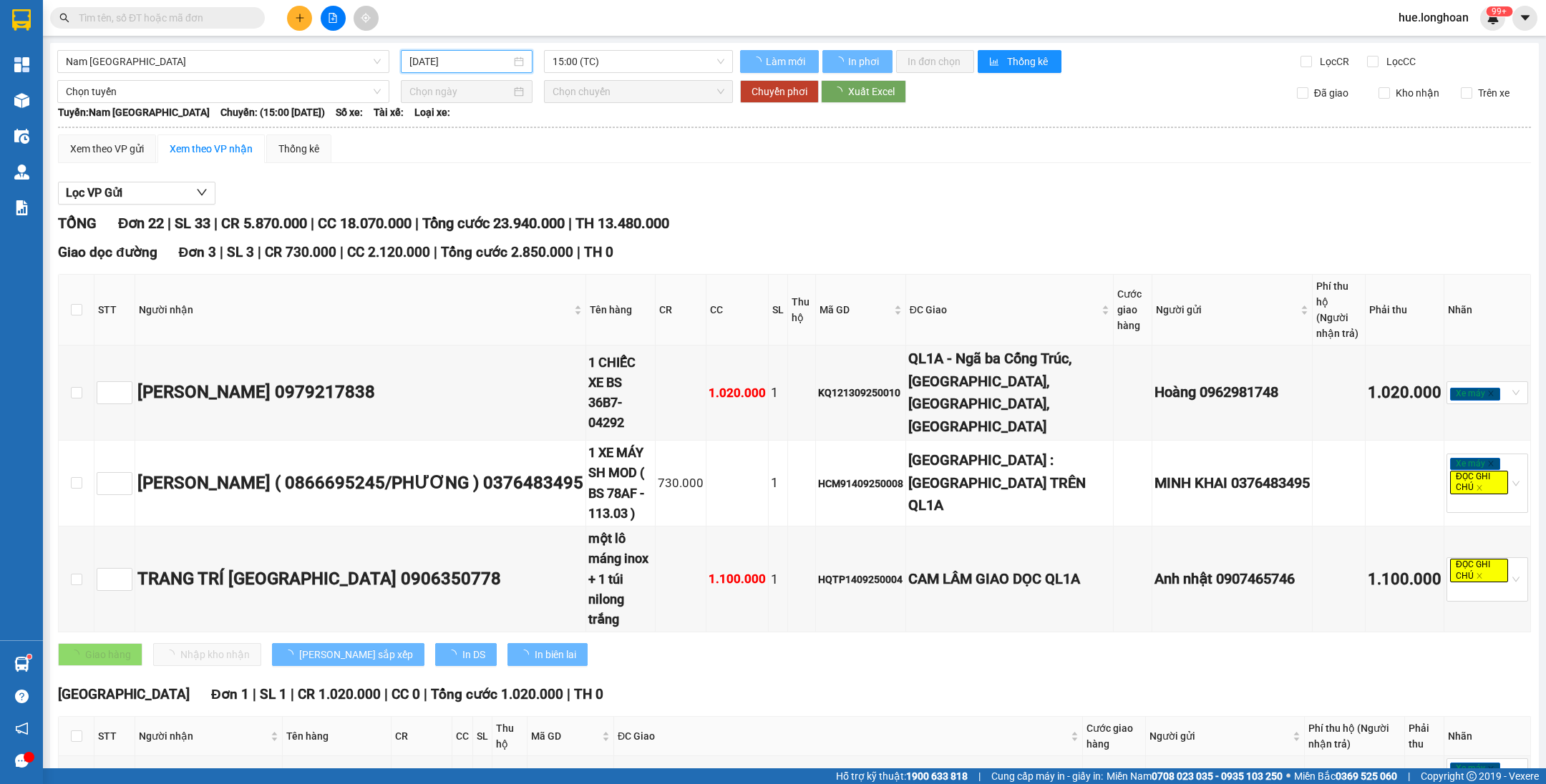
click at [433, 61] on input "[DATE]" at bounding box center [459, 62] width 101 height 15
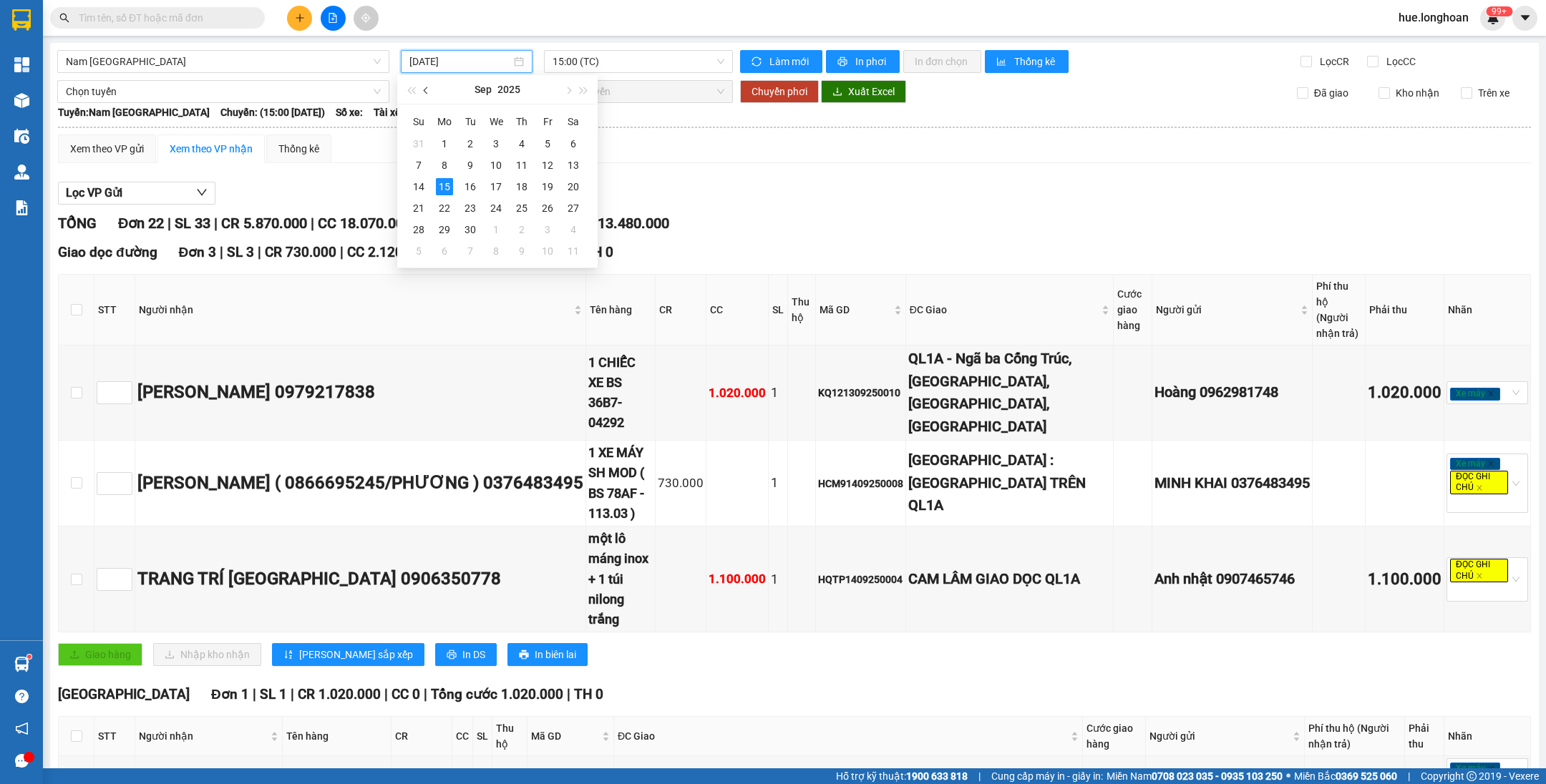
click at [425, 93] on button "button" at bounding box center [427, 90] width 15 height 29
click at [430, 90] on span "button" at bounding box center [427, 91] width 7 height 7
click at [516, 227] on div "31" at bounding box center [522, 230] width 17 height 17
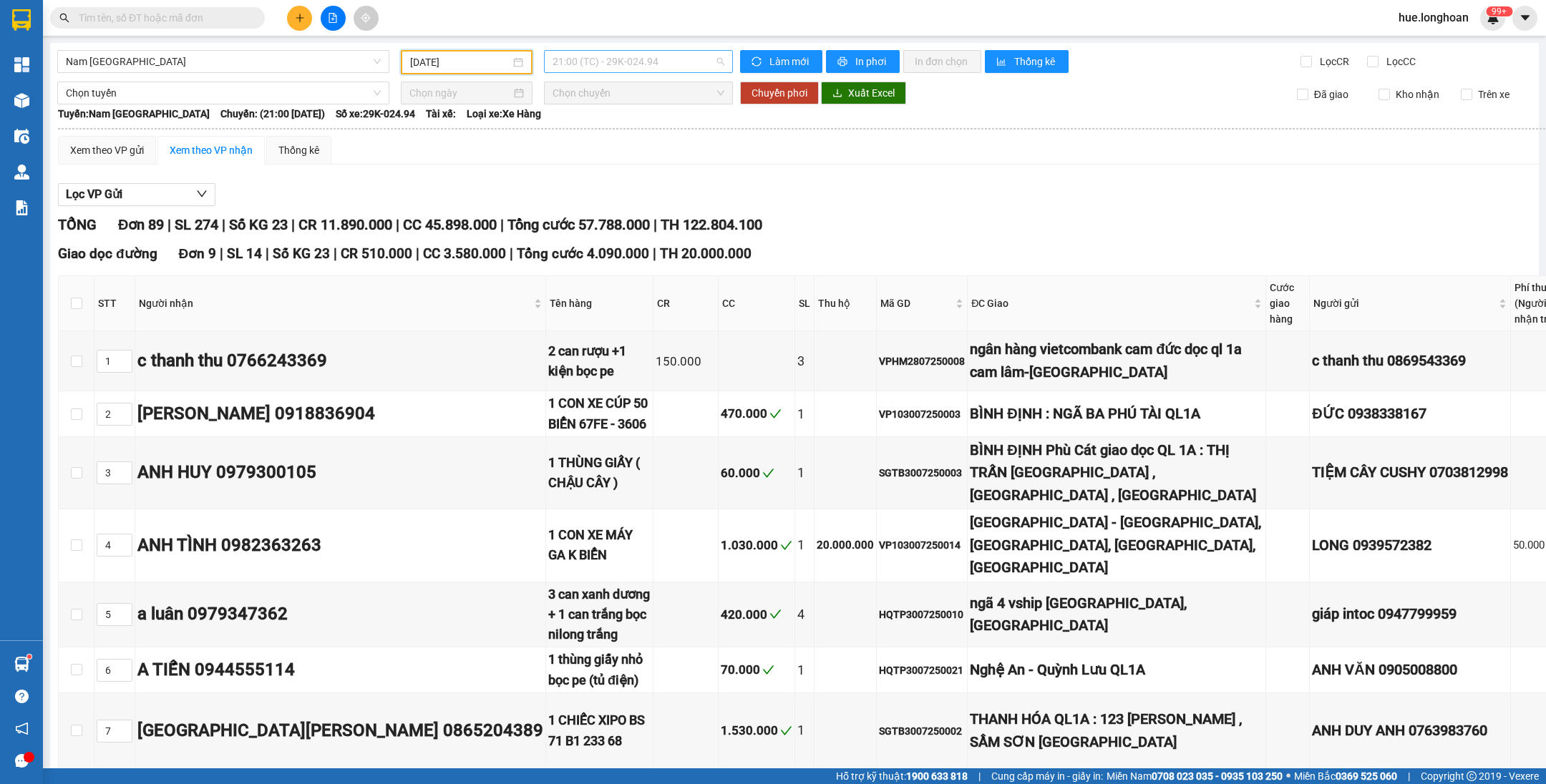
click at [594, 58] on span "21:00 (TC) - 29K-024.94" at bounding box center [639, 62] width 171 height 21
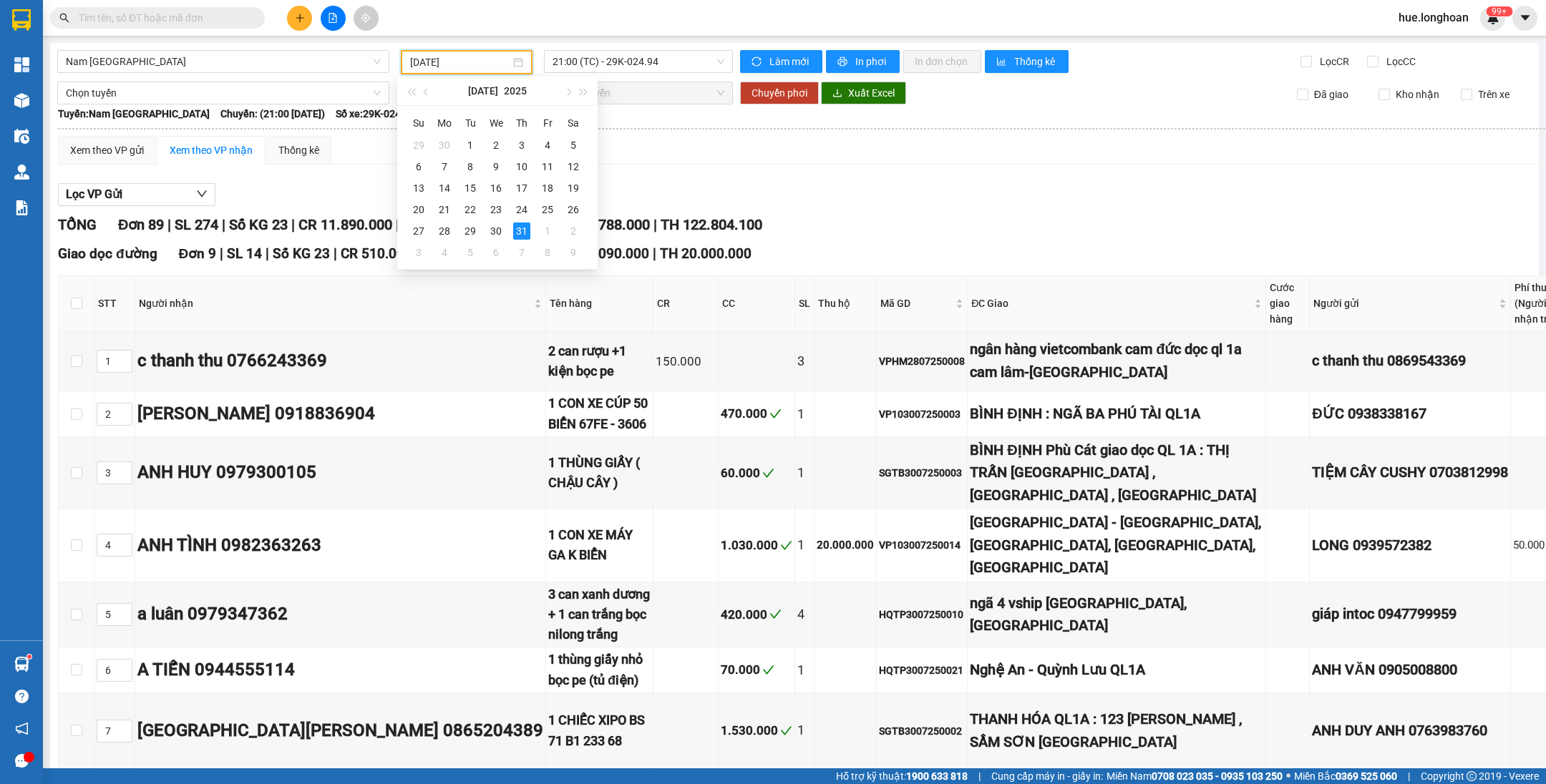
click at [477, 56] on input "[DATE]" at bounding box center [460, 62] width 100 height 15
click at [500, 229] on div "30" at bounding box center [496, 231] width 17 height 17
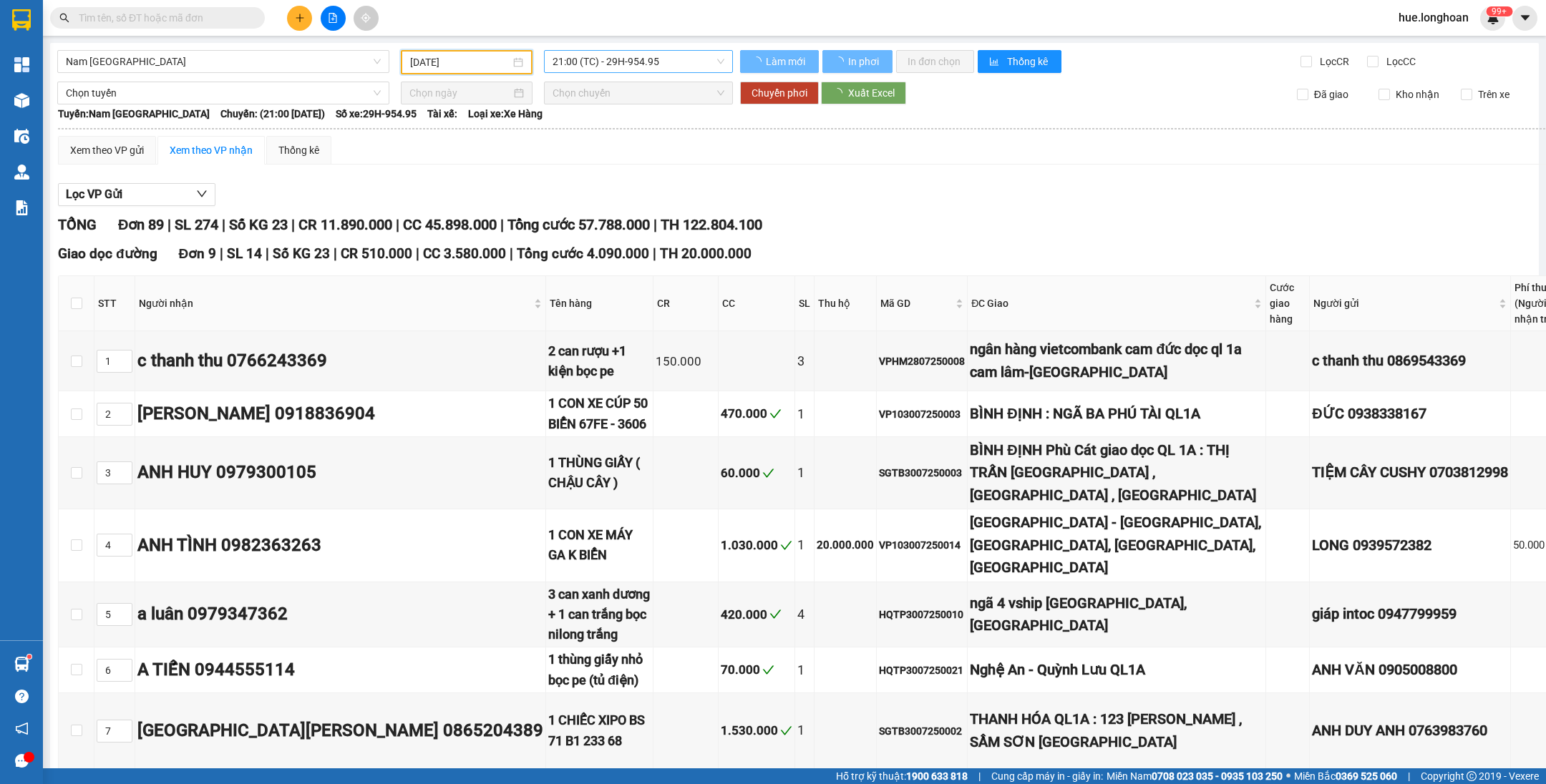
click at [619, 60] on span "21:00 (TC) - 29H-954.95" at bounding box center [639, 62] width 171 height 21
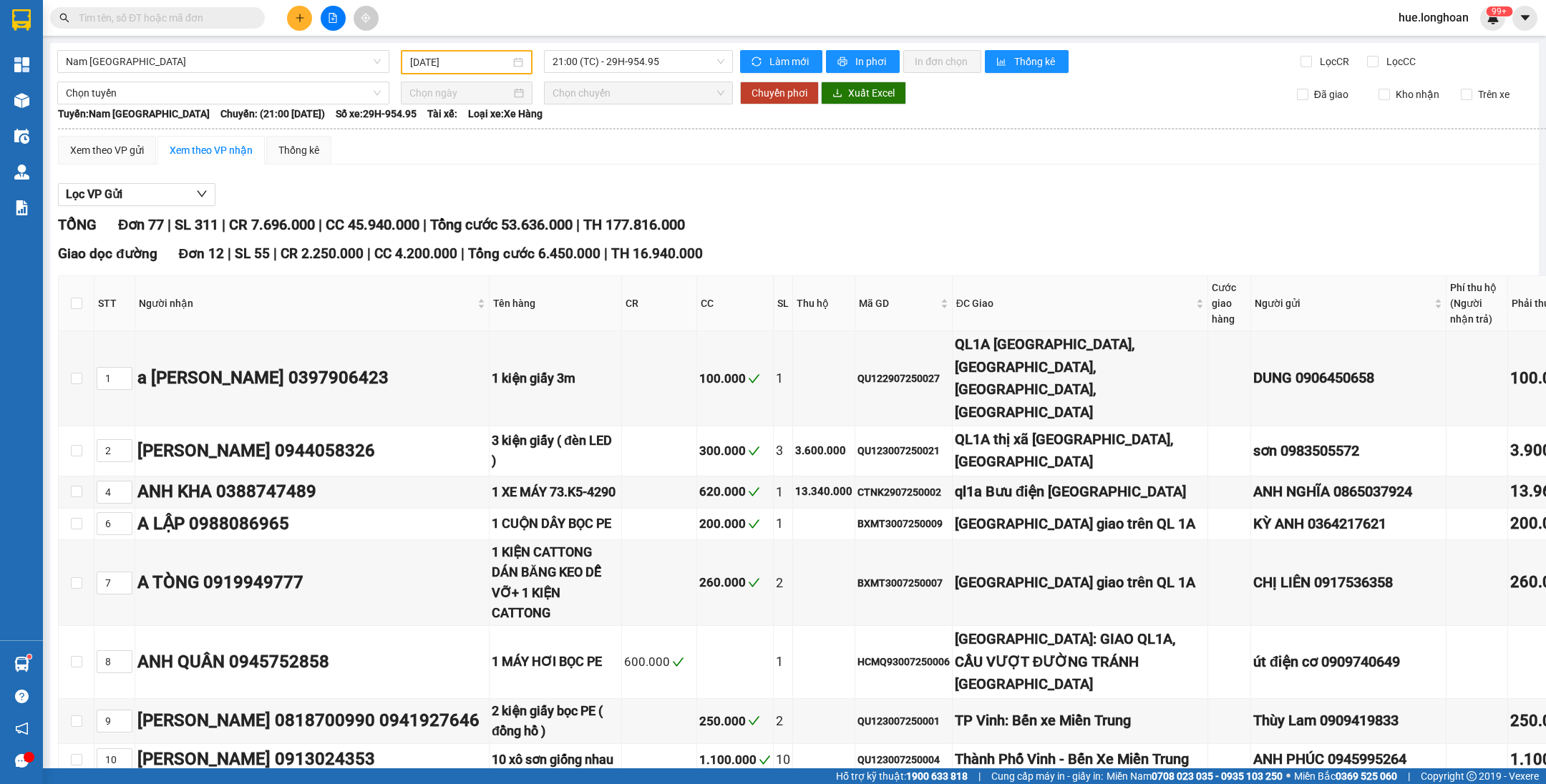
click at [635, 186] on div "Lọc VP Gửi" at bounding box center [870, 195] width 1624 height 24
click at [575, 65] on span "21:00 (TC) - 29H-954.95" at bounding box center [639, 62] width 171 height 21
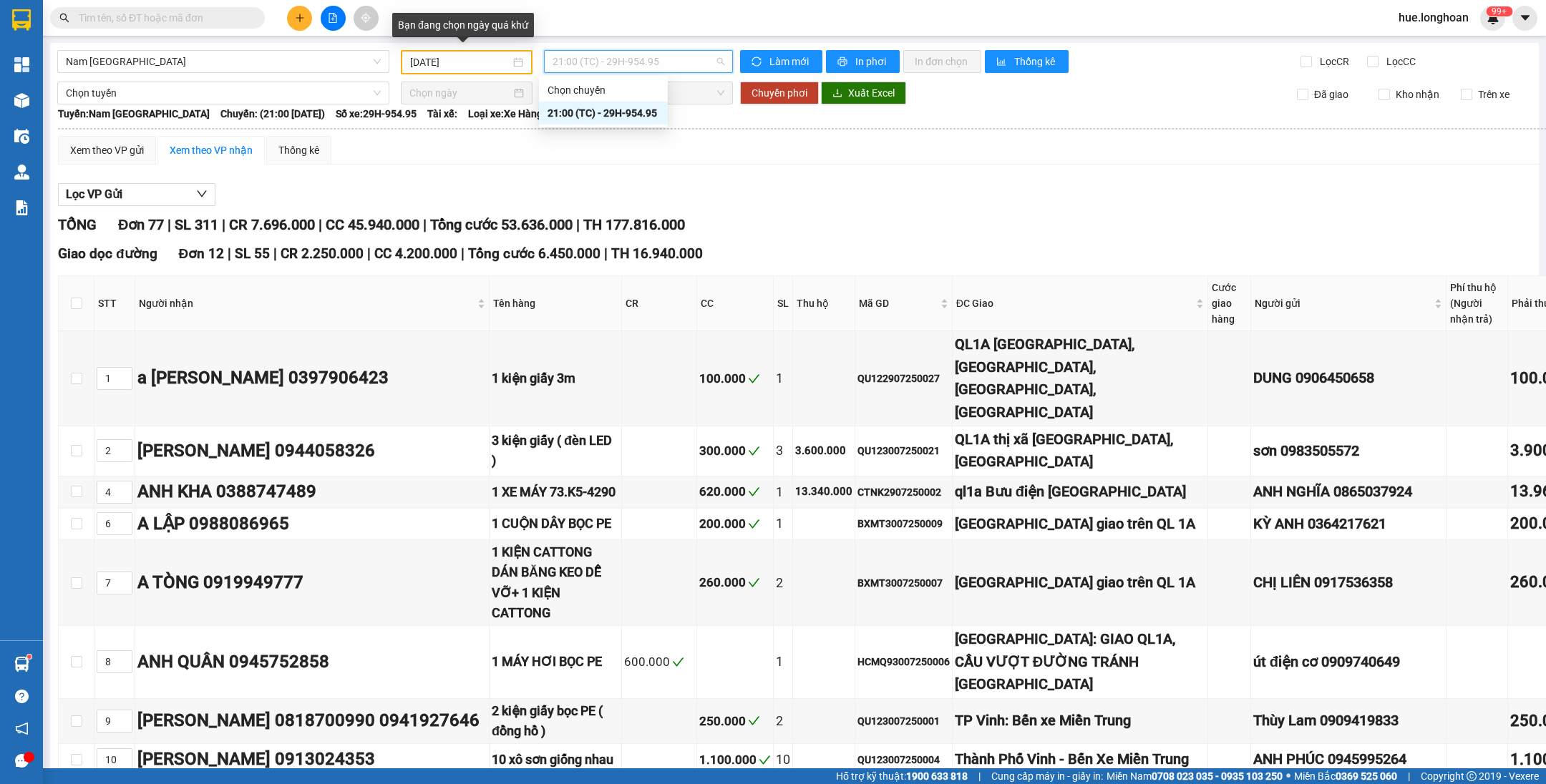
click at [491, 63] on input "[DATE]" at bounding box center [460, 62] width 100 height 15
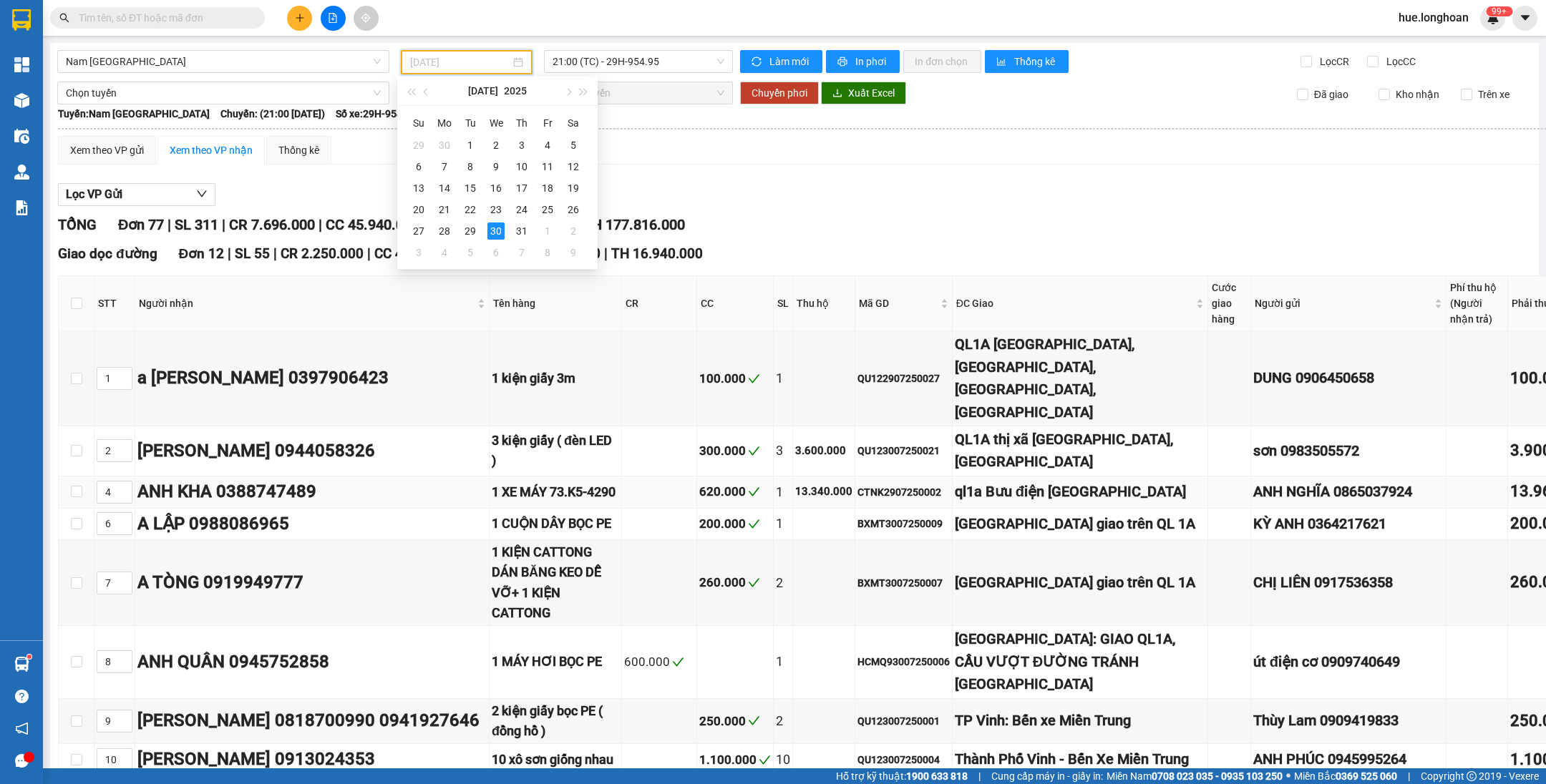
type input "[DATE]"
